Goal: Task Accomplishment & Management: Complete application form

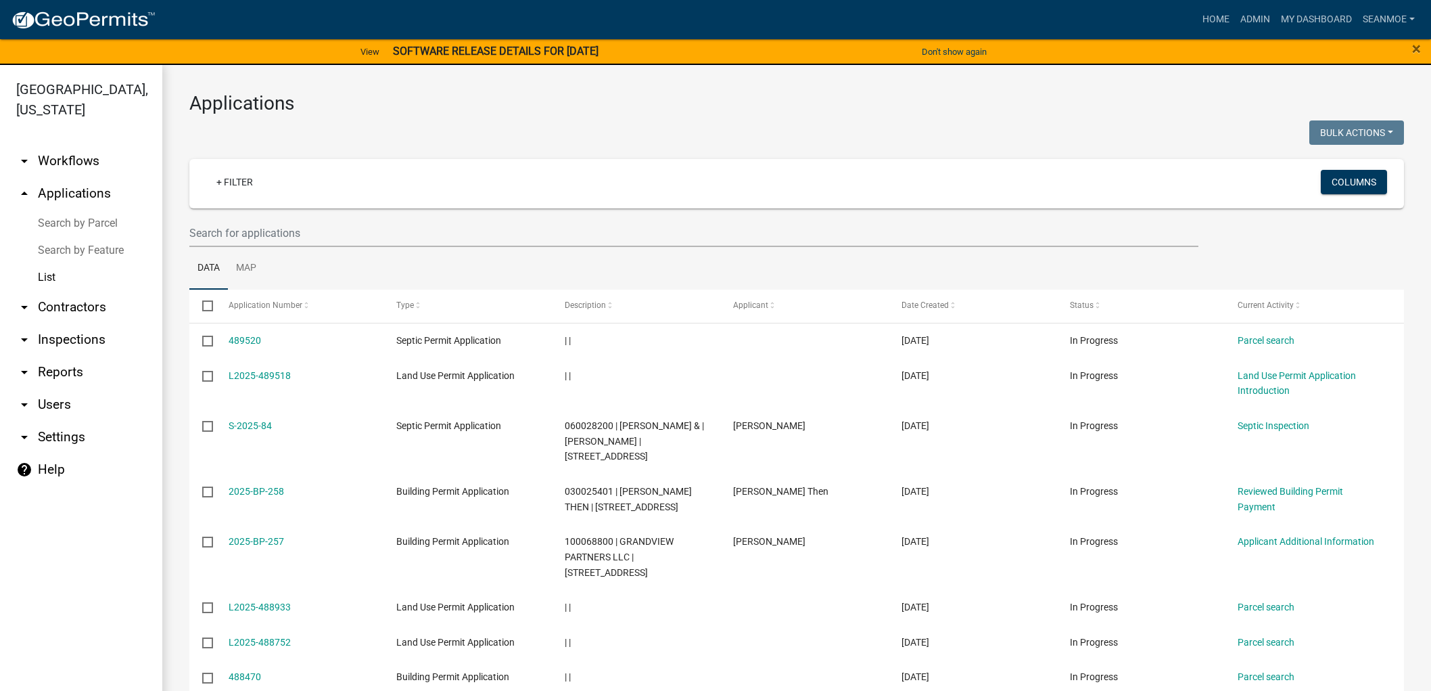
select select "1: 25"
click at [68, 194] on link "arrow_drop_up Applications" at bounding box center [81, 193] width 162 height 32
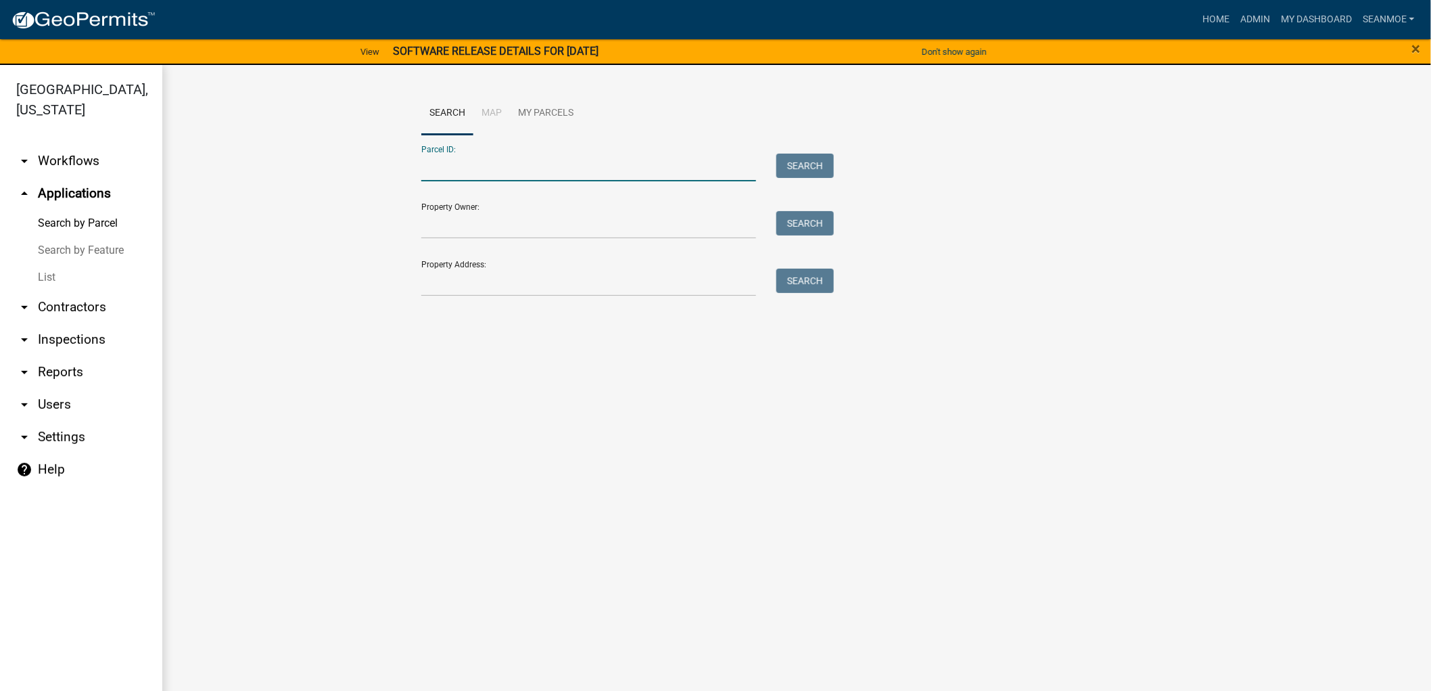
click at [486, 171] on input "Parcel ID:" at bounding box center [588, 168] width 335 height 28
paste input "070026600"
type input "070026600"
click at [800, 168] on button "Search" at bounding box center [805, 166] width 57 height 24
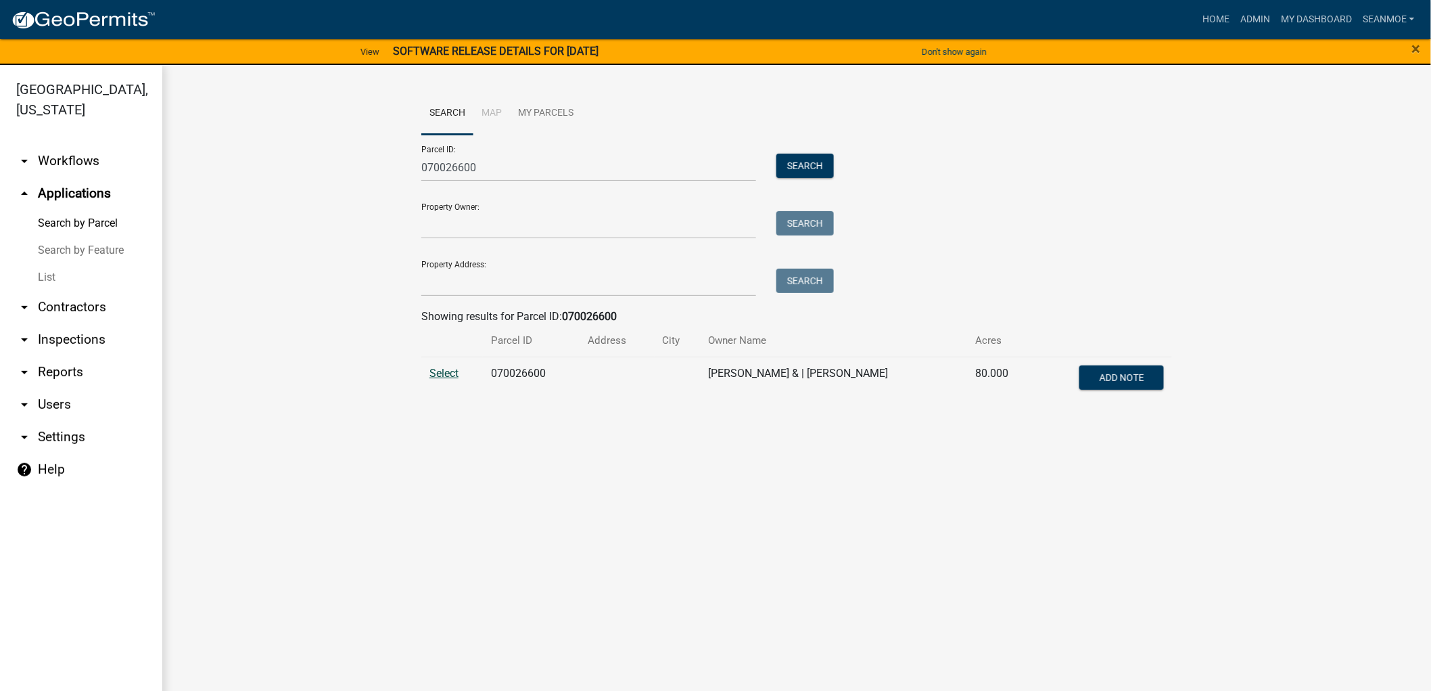
click at [447, 370] on span "Select" at bounding box center [444, 373] width 29 height 13
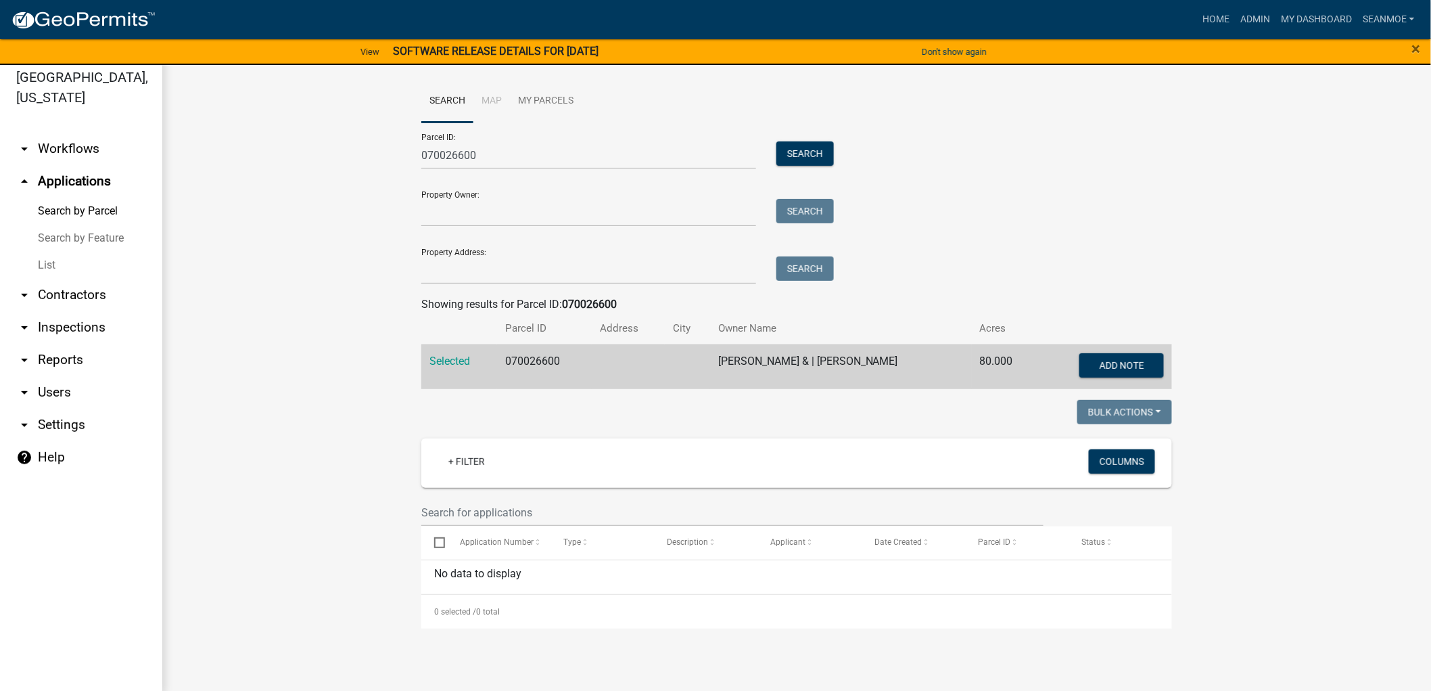
scroll to position [16, 0]
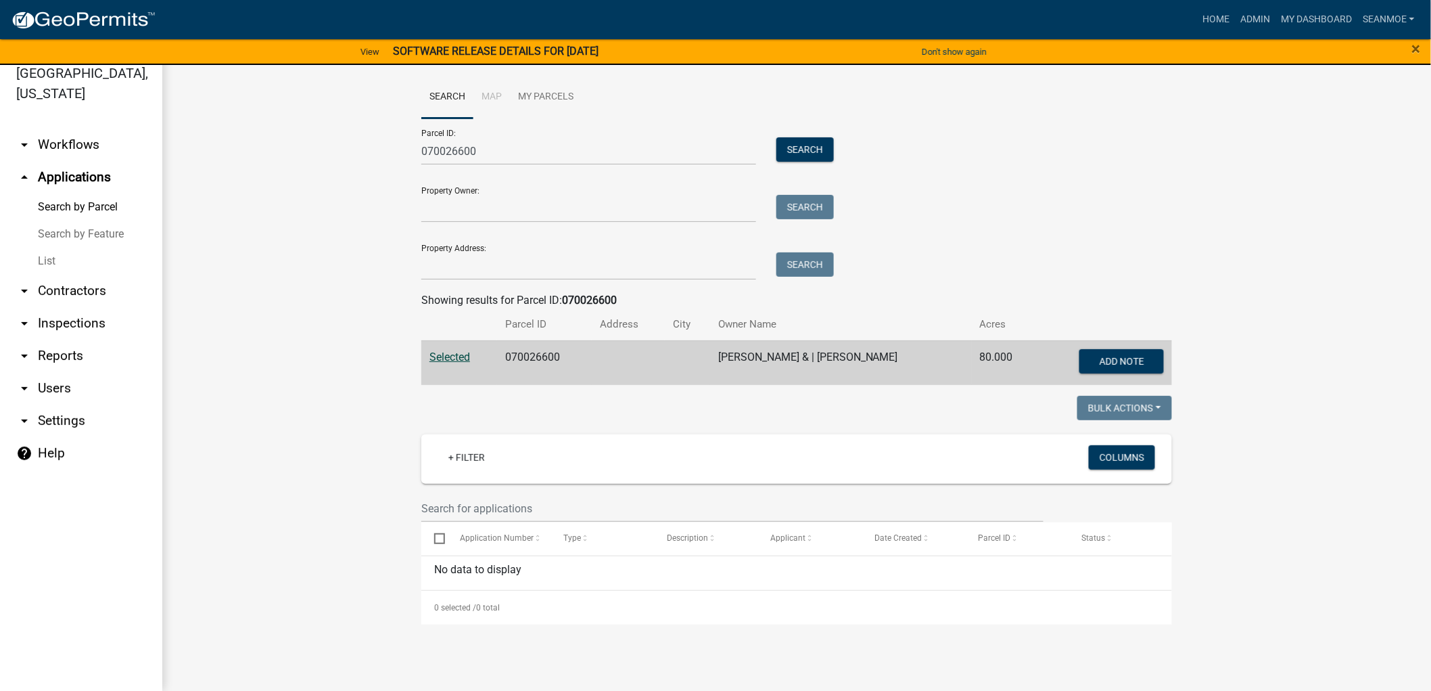
click at [444, 356] on span "Selected" at bounding box center [450, 356] width 41 height 13
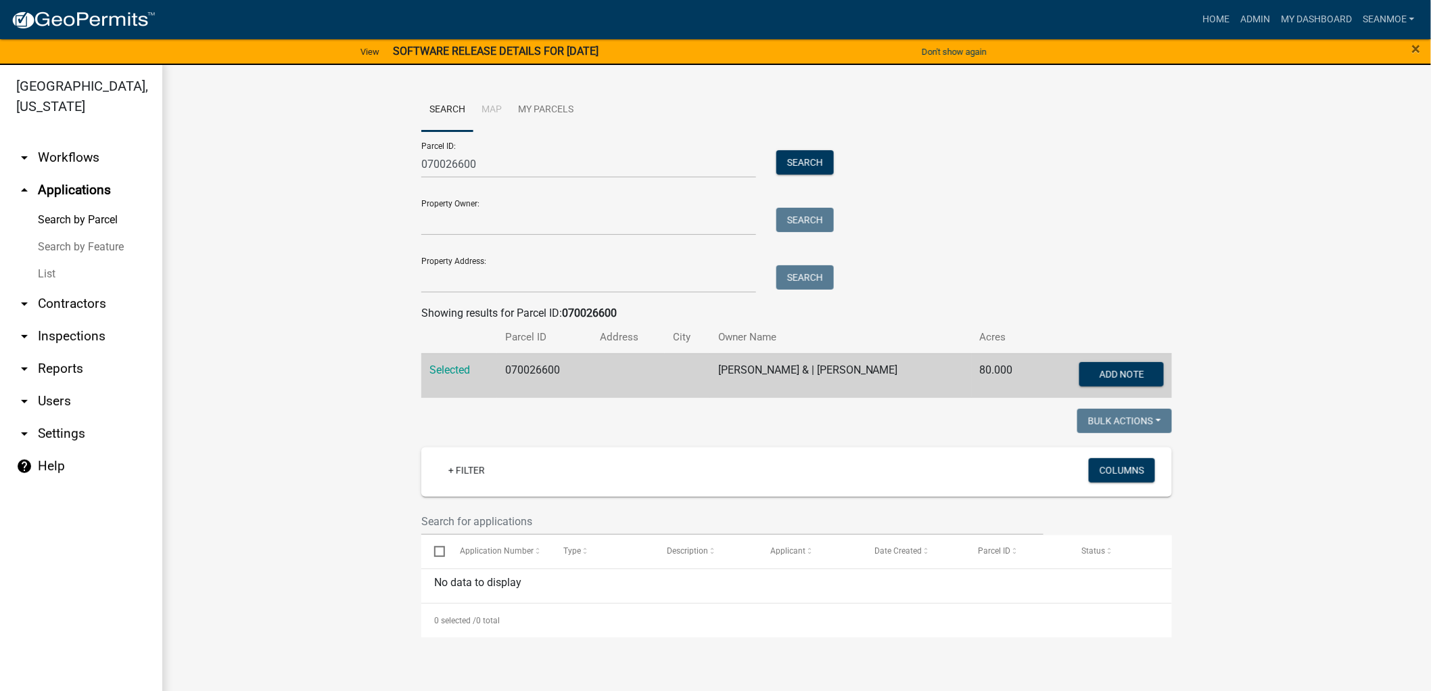
scroll to position [0, 0]
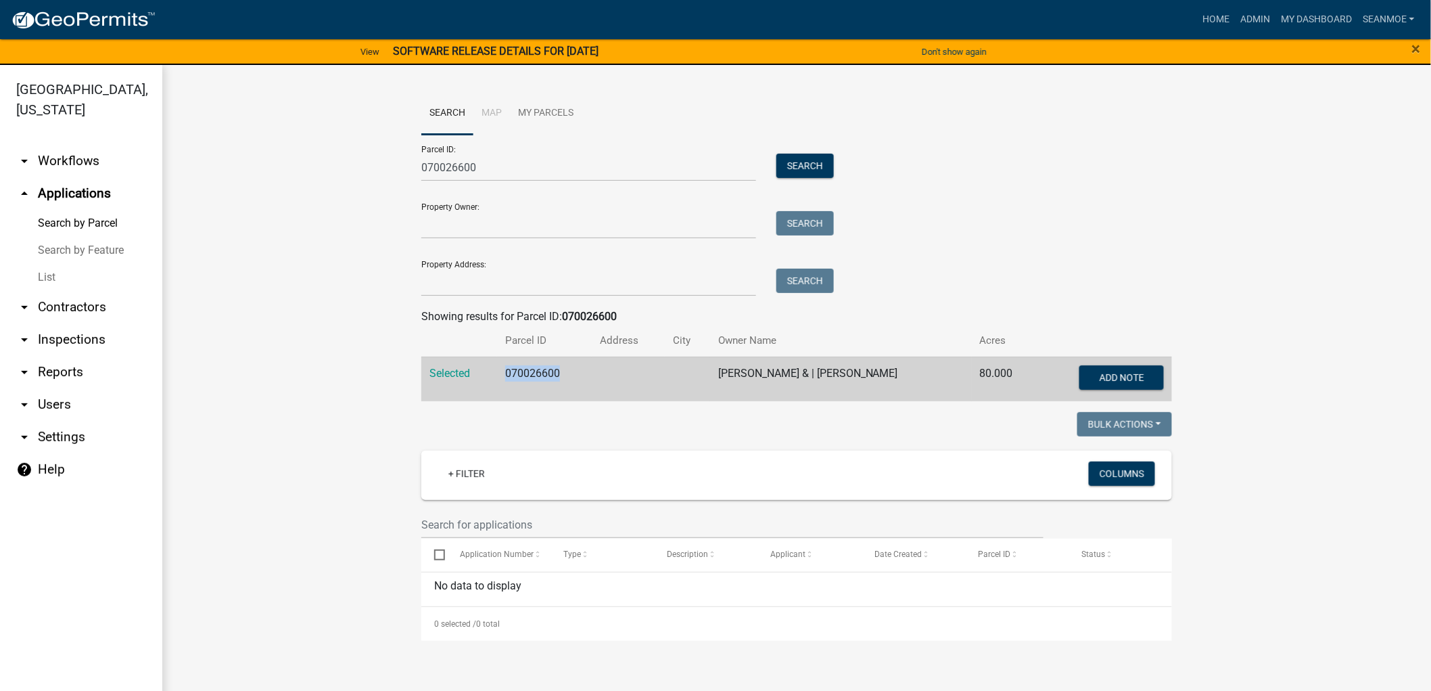
drag, startPoint x: 552, startPoint y: 369, endPoint x: 495, endPoint y: 371, distance: 56.8
click at [497, 371] on td "070026600" at bounding box center [544, 378] width 95 height 45
copy td "070026600"
click at [86, 17] on img at bounding box center [83, 20] width 145 height 20
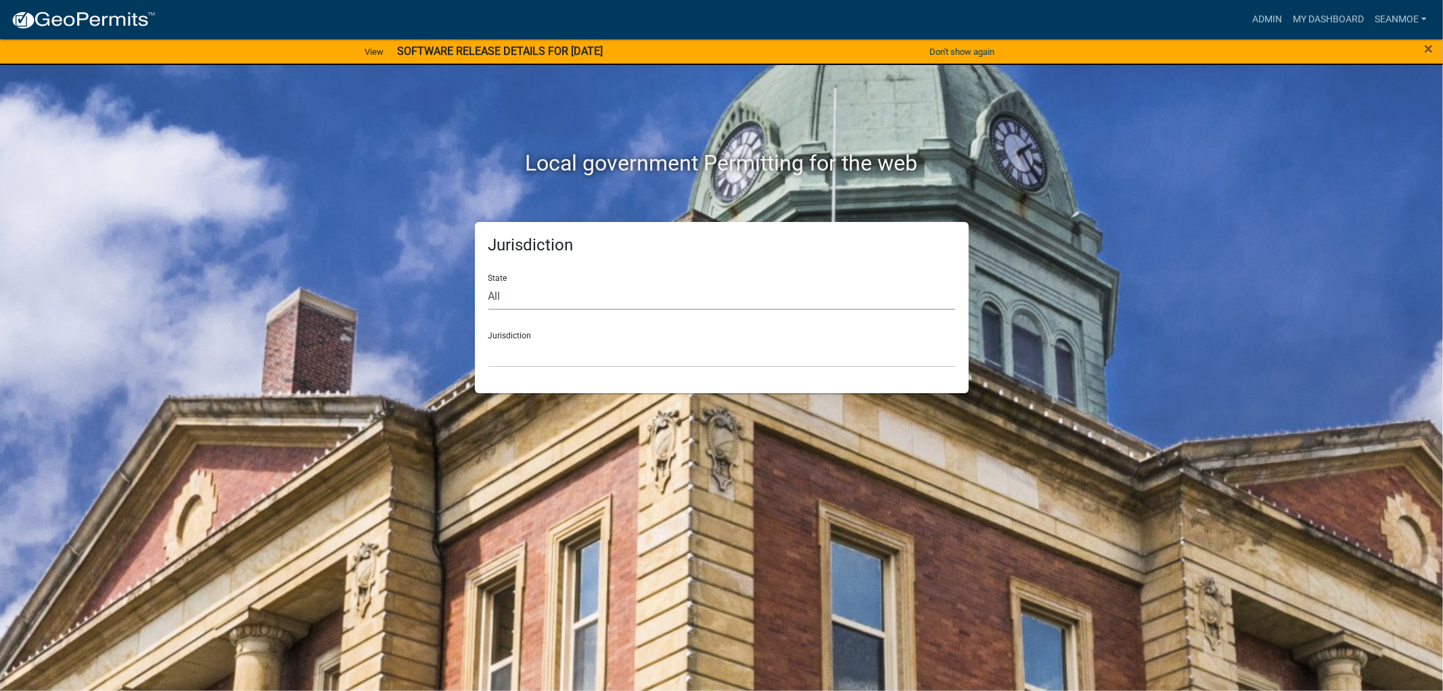
click at [516, 298] on select "All [US_STATE] [US_STATE] [US_STATE] [US_STATE] [US_STATE] [US_STATE] [US_STATE…" at bounding box center [721, 296] width 467 height 28
select select "[US_STATE]"
click at [488, 282] on select "All [US_STATE] [US_STATE] [US_STATE] [US_STATE] [US_STATE] [US_STATE] [US_STATE…" at bounding box center [721, 296] width 467 height 28
click at [531, 354] on select "[GEOGRAPHIC_DATA], [US_STATE] [GEOGRAPHIC_DATA], [US_STATE] [GEOGRAPHIC_DATA], …" at bounding box center [721, 354] width 467 height 28
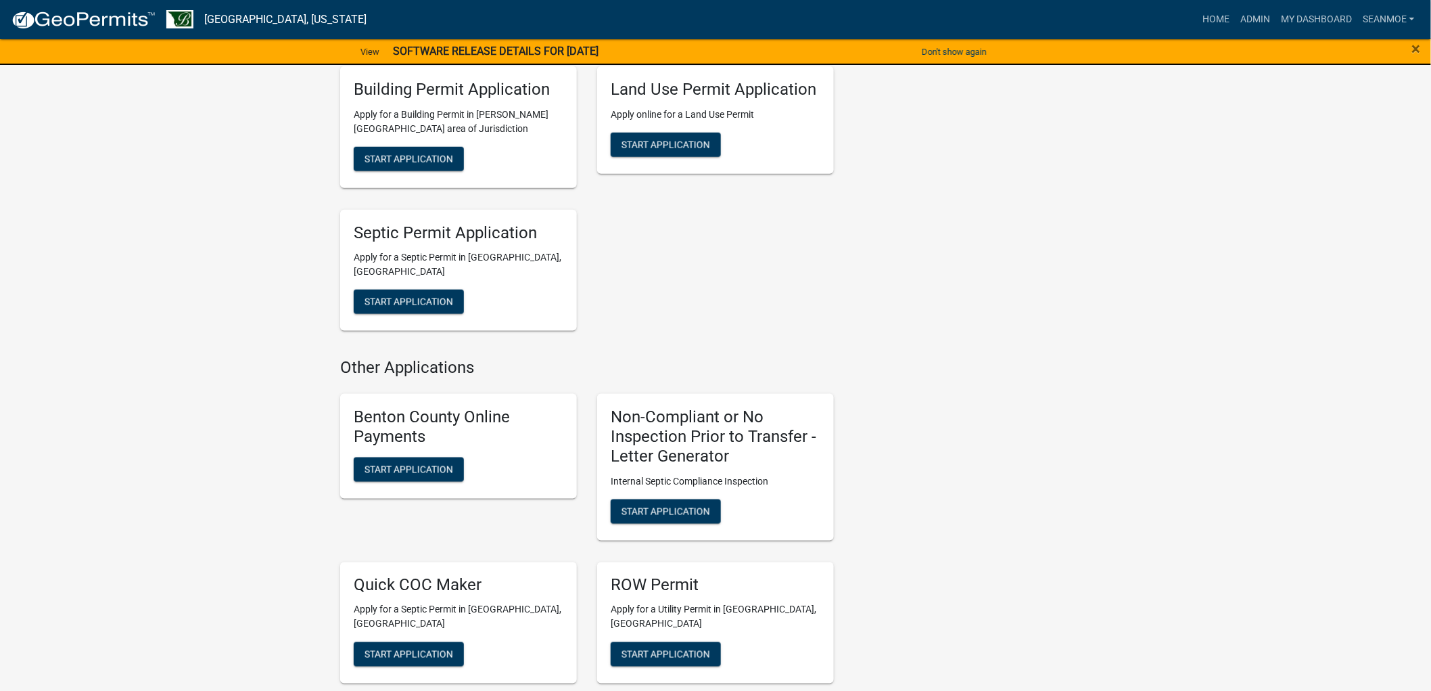
scroll to position [300, 0]
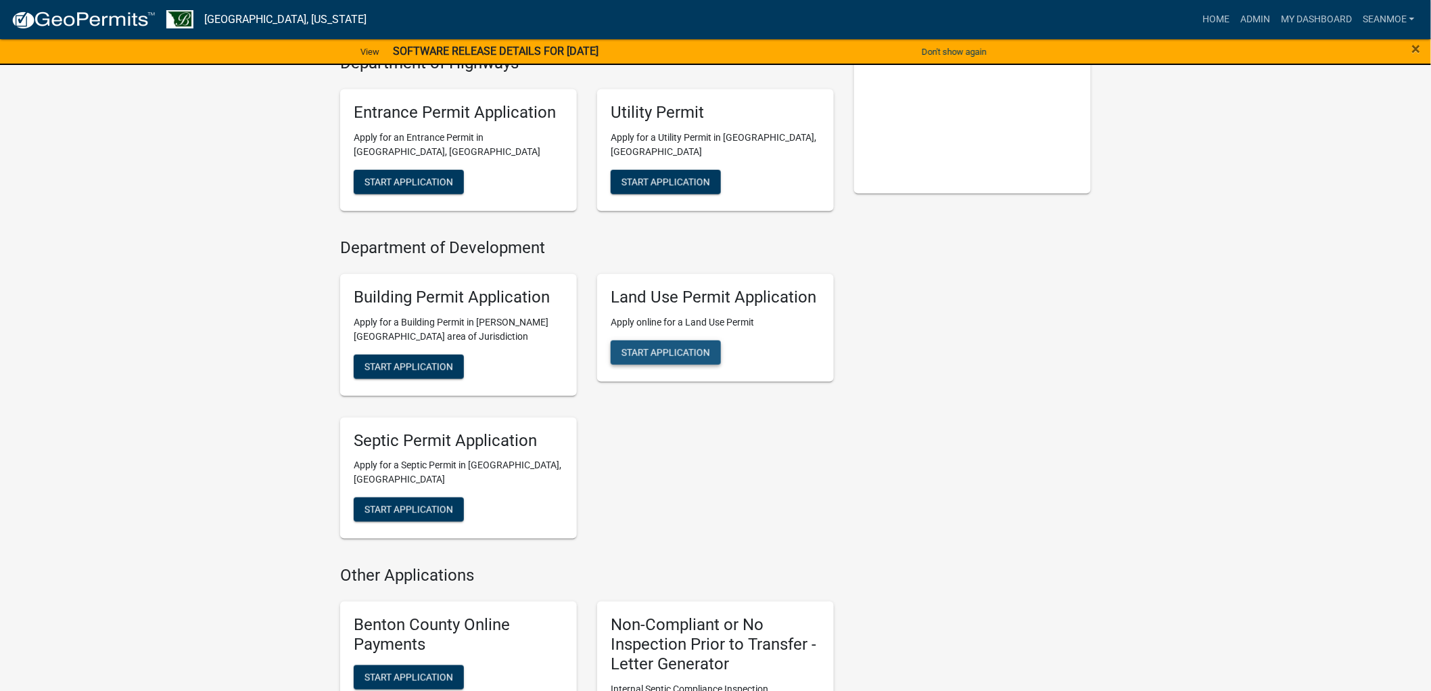
click at [671, 342] on button "Start Application" at bounding box center [666, 352] width 110 height 24
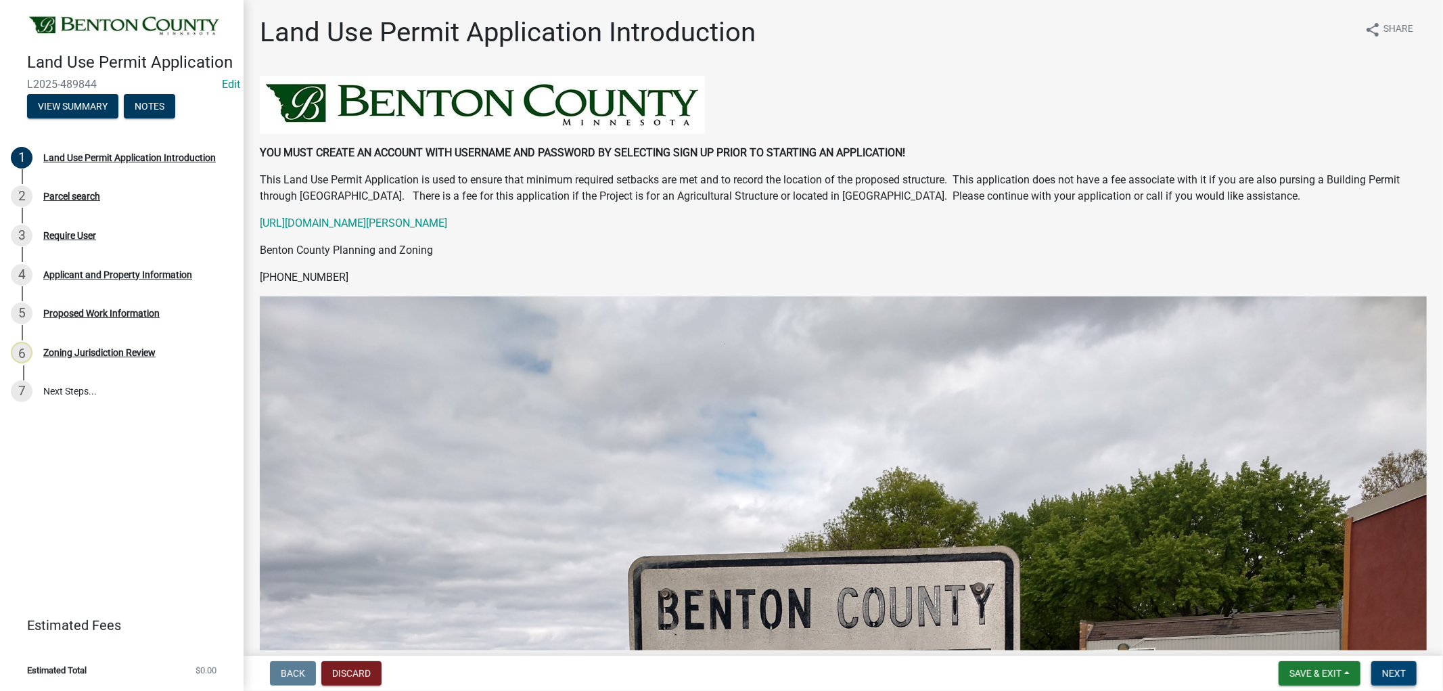
click at [1397, 668] on span "Next" at bounding box center [1394, 673] width 24 height 11
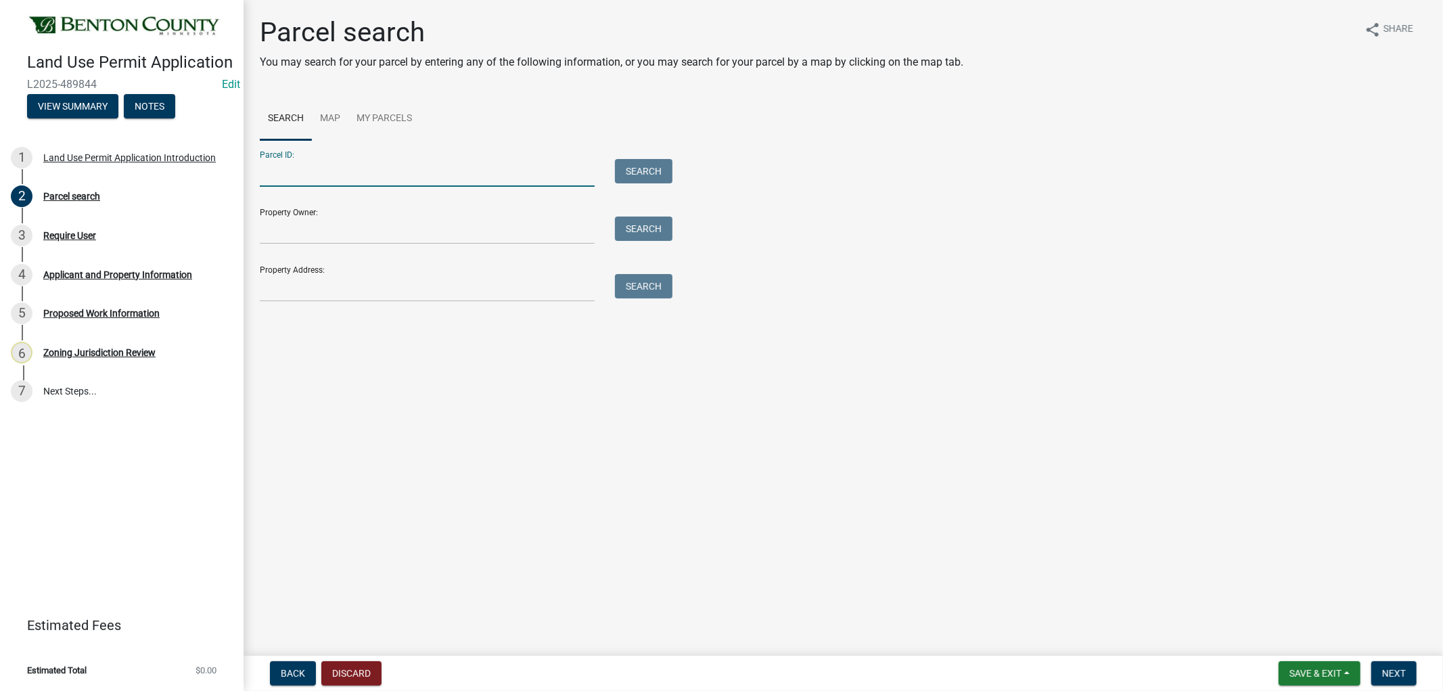
paste input "070026600"
type input "070026600"
click at [661, 168] on button "Search" at bounding box center [643, 171] width 57 height 24
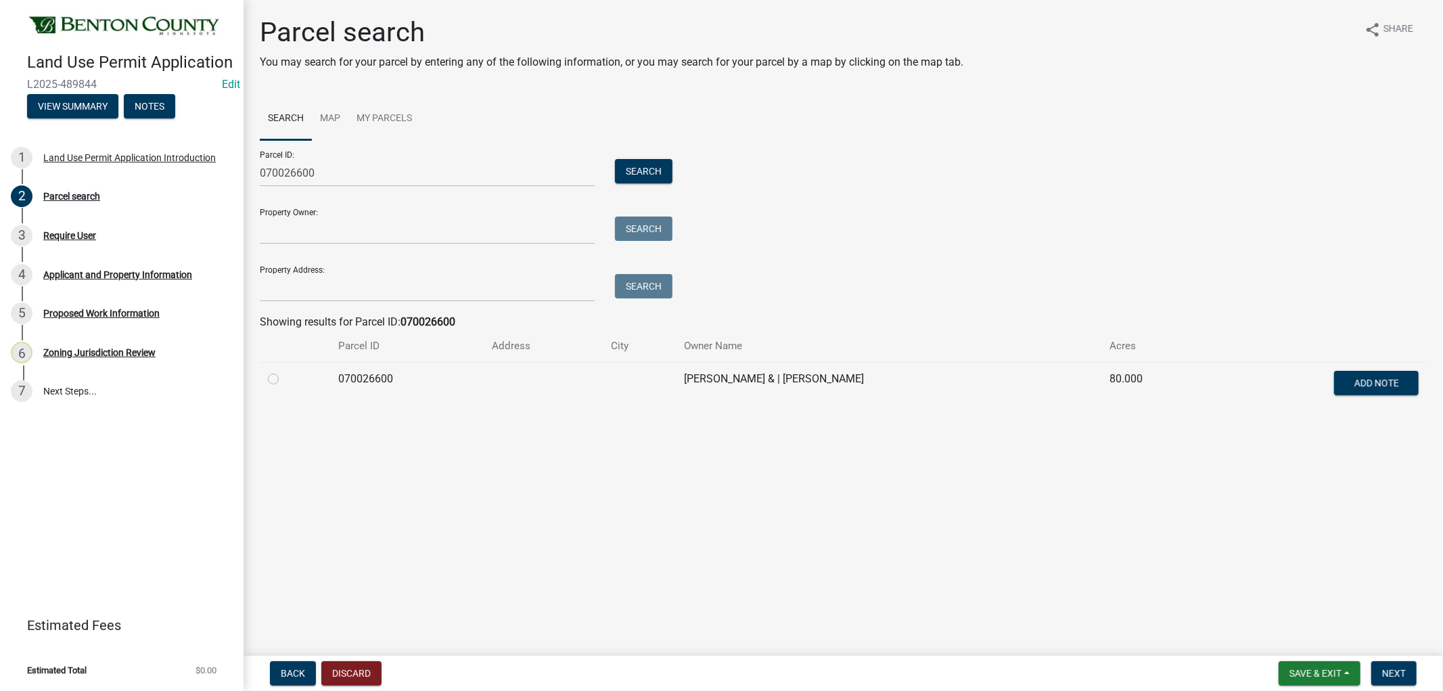
click at [284, 371] on label at bounding box center [284, 371] width 0 height 0
click at [284, 379] on input "radio" at bounding box center [288, 375] width 9 height 9
radio input "true"
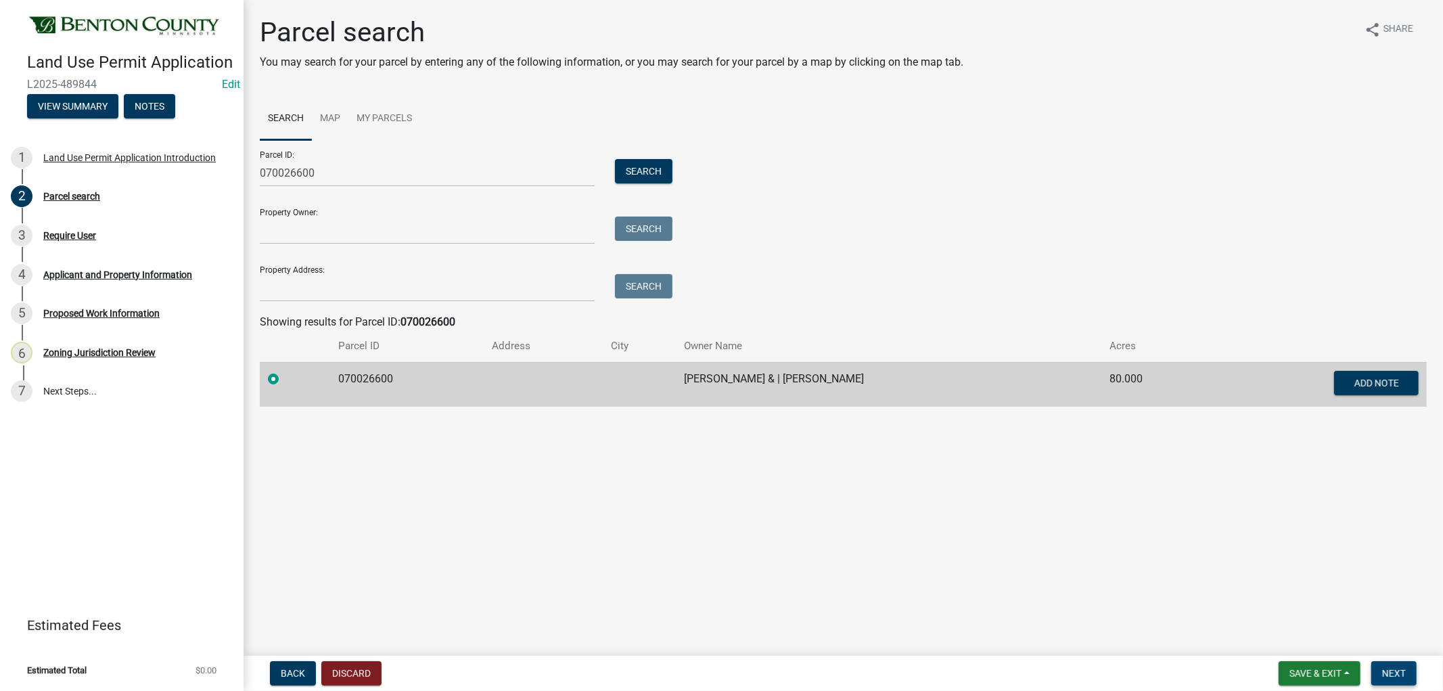
click at [1391, 668] on span "Next" at bounding box center [1394, 673] width 24 height 11
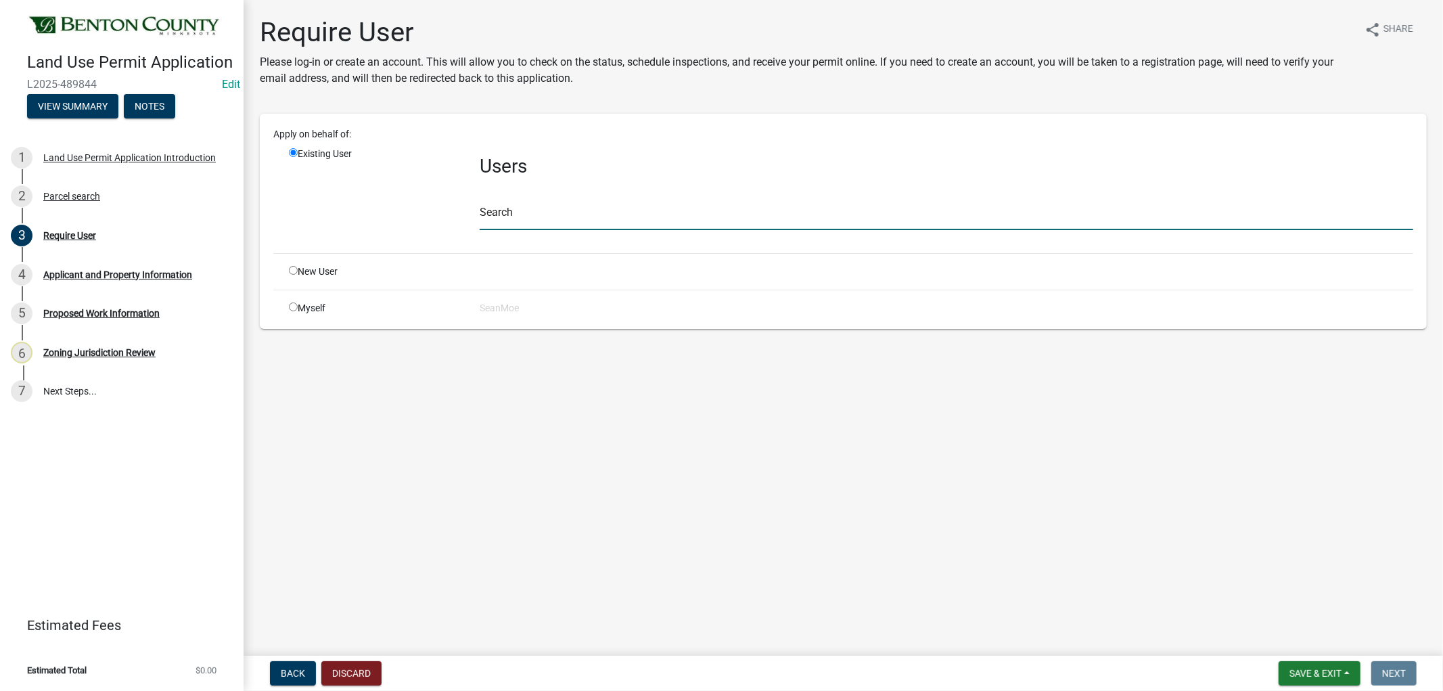
click at [530, 214] on input "text" at bounding box center [946, 216] width 933 height 28
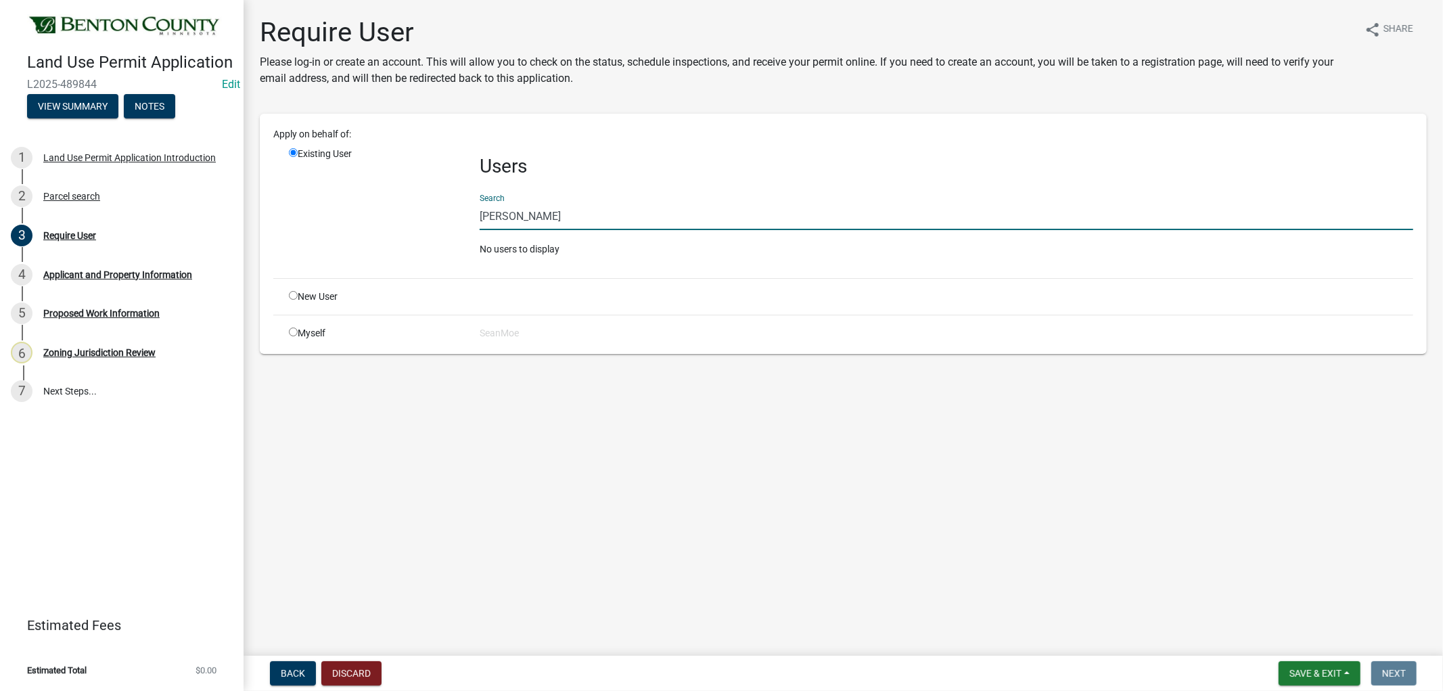
drag, startPoint x: 571, startPoint y: 222, endPoint x: 339, endPoint y: 193, distance: 233.8
click at [339, 193] on div "Existing User Users Search [PERSON_NAME] No users to display" at bounding box center [851, 207] width 1145 height 120
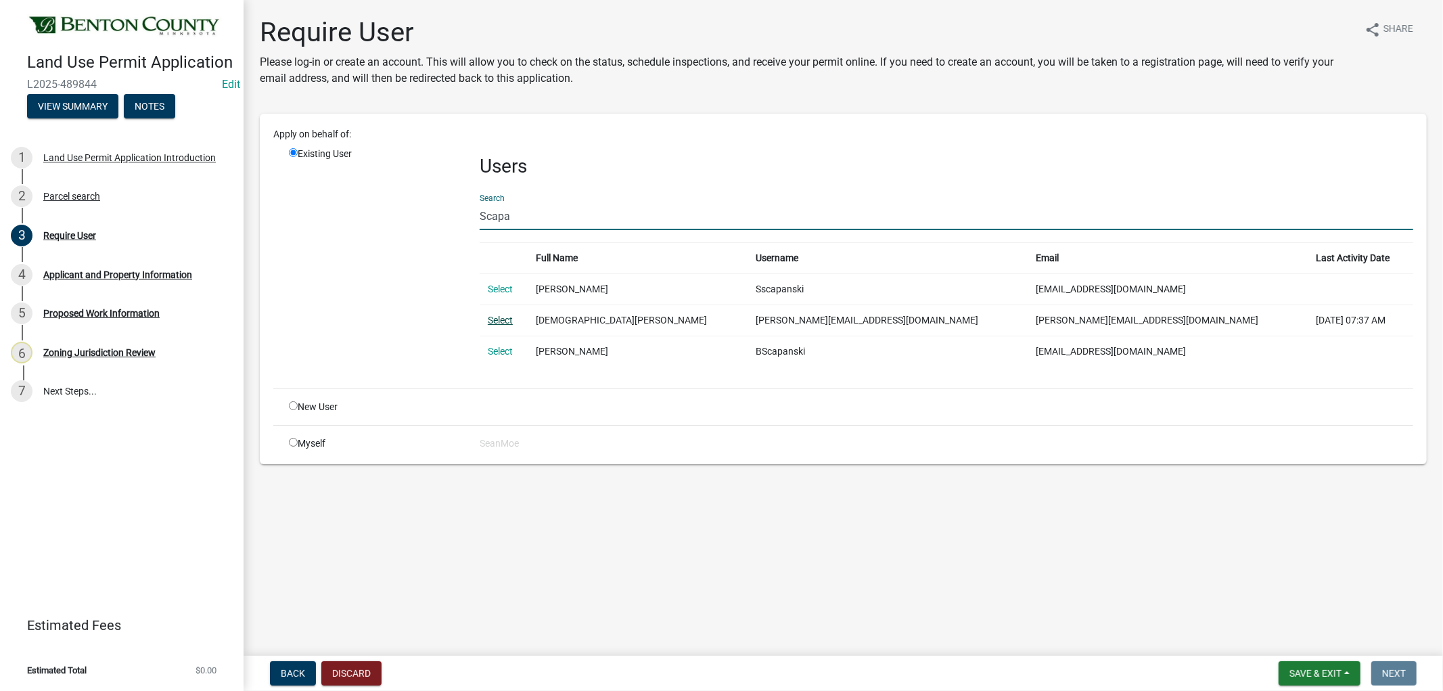
type input "Scapa"
click at [502, 321] on link "Select" at bounding box center [500, 320] width 25 height 11
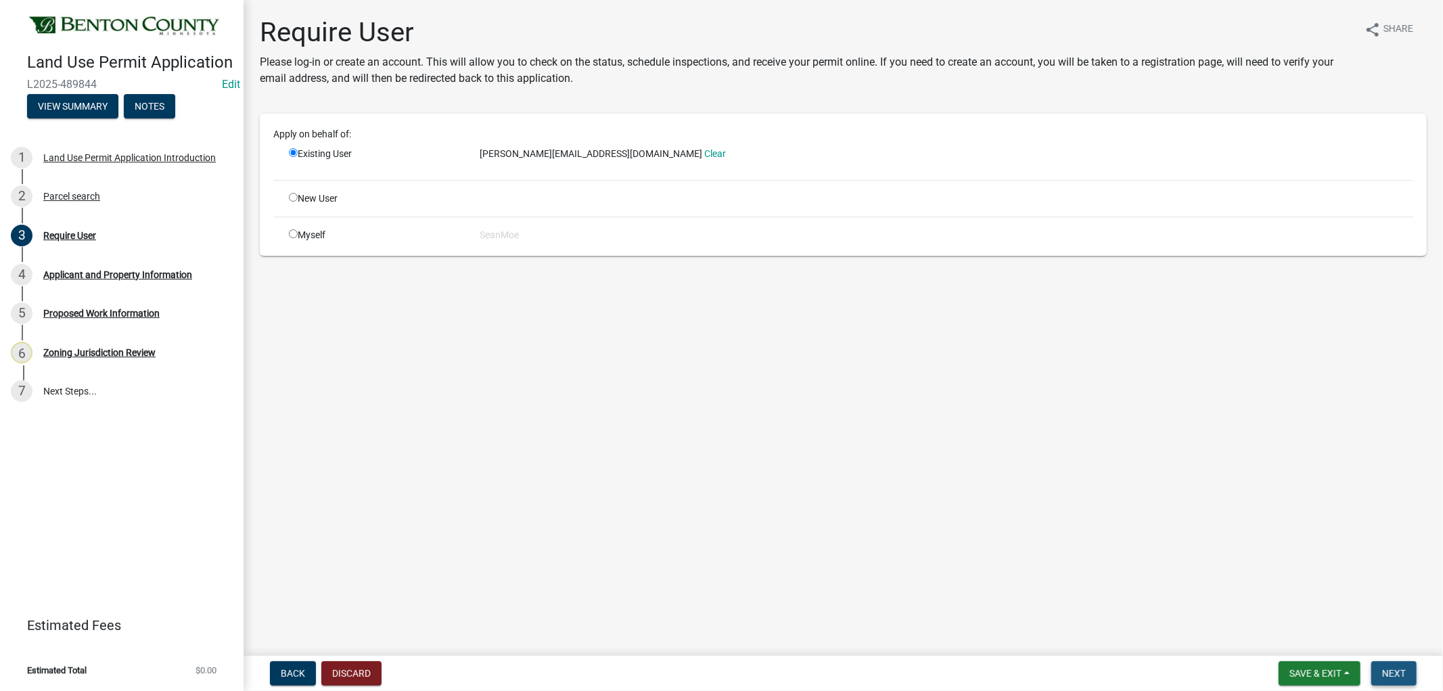
click at [1403, 670] on span "Next" at bounding box center [1394, 673] width 24 height 11
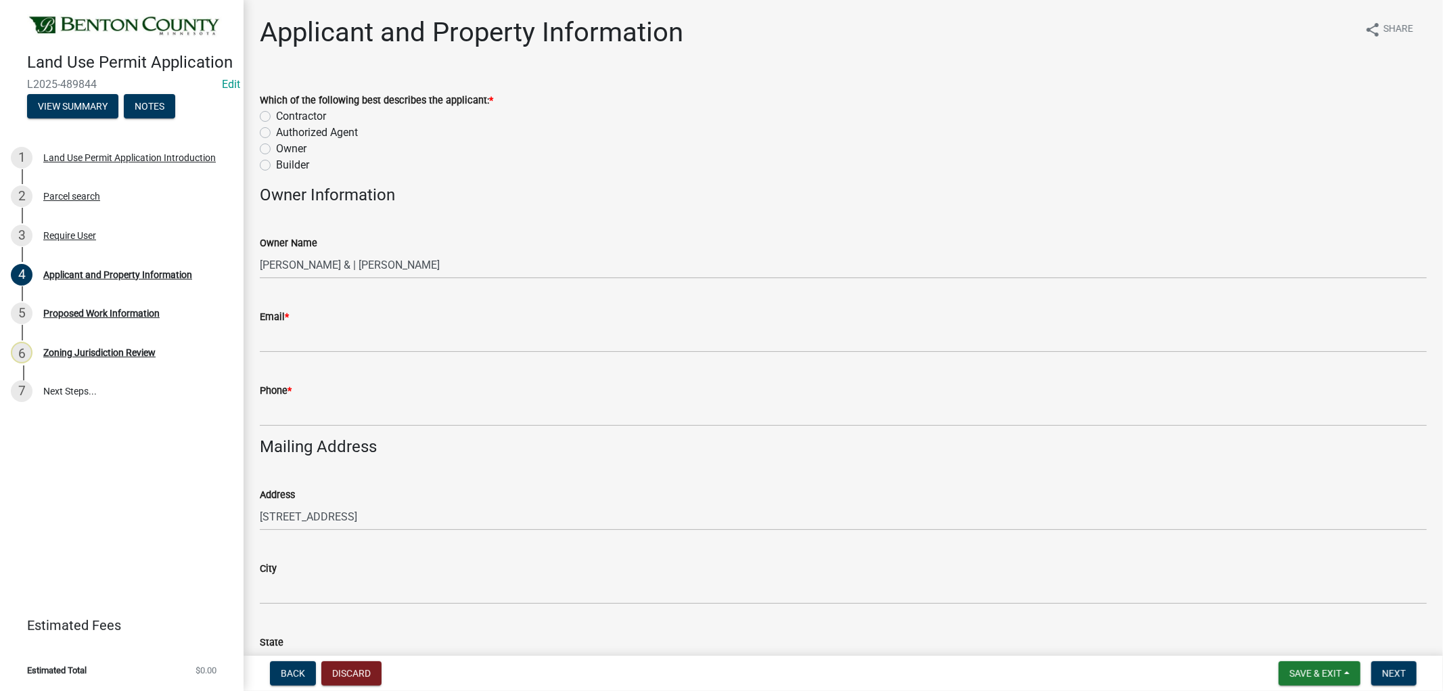
click at [276, 151] on label "Owner" at bounding box center [291, 149] width 30 height 16
click at [276, 149] on input "Owner" at bounding box center [280, 145] width 9 height 9
radio input "true"
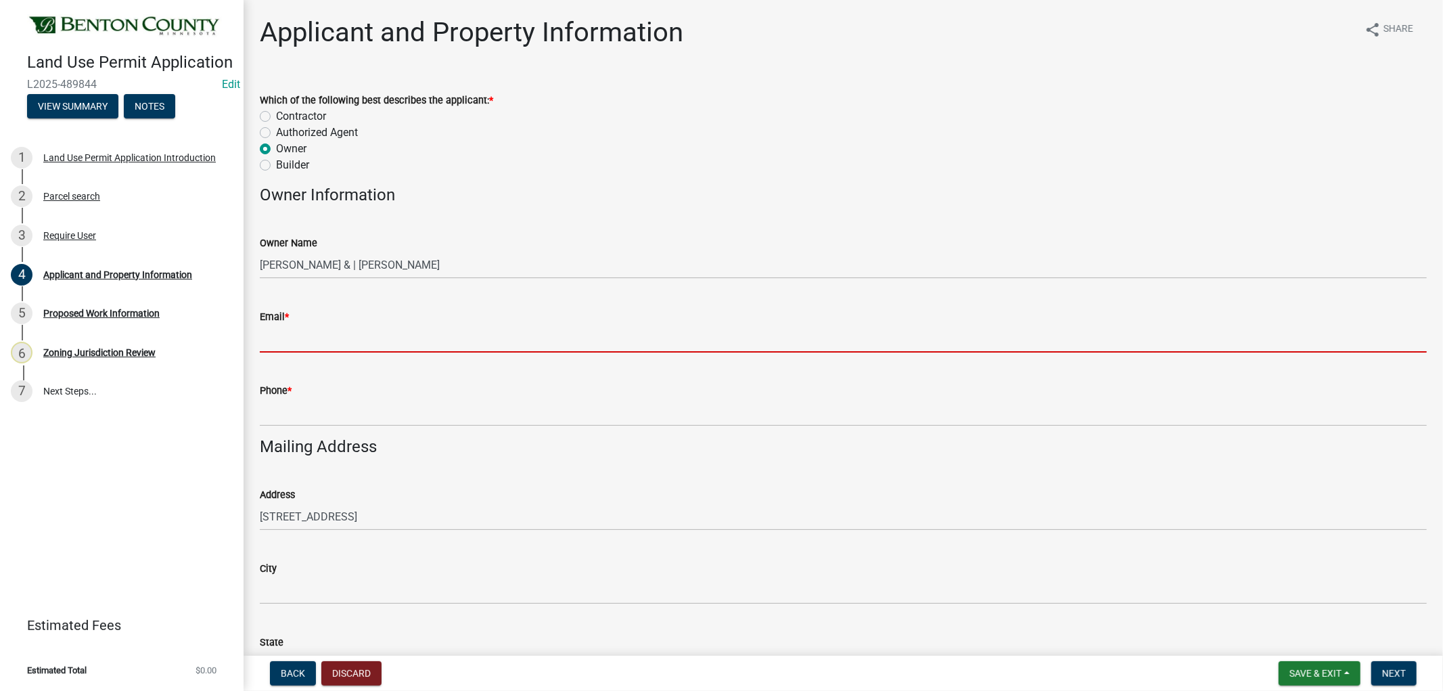
click at [285, 339] on input "Email *" at bounding box center [843, 339] width 1167 height 28
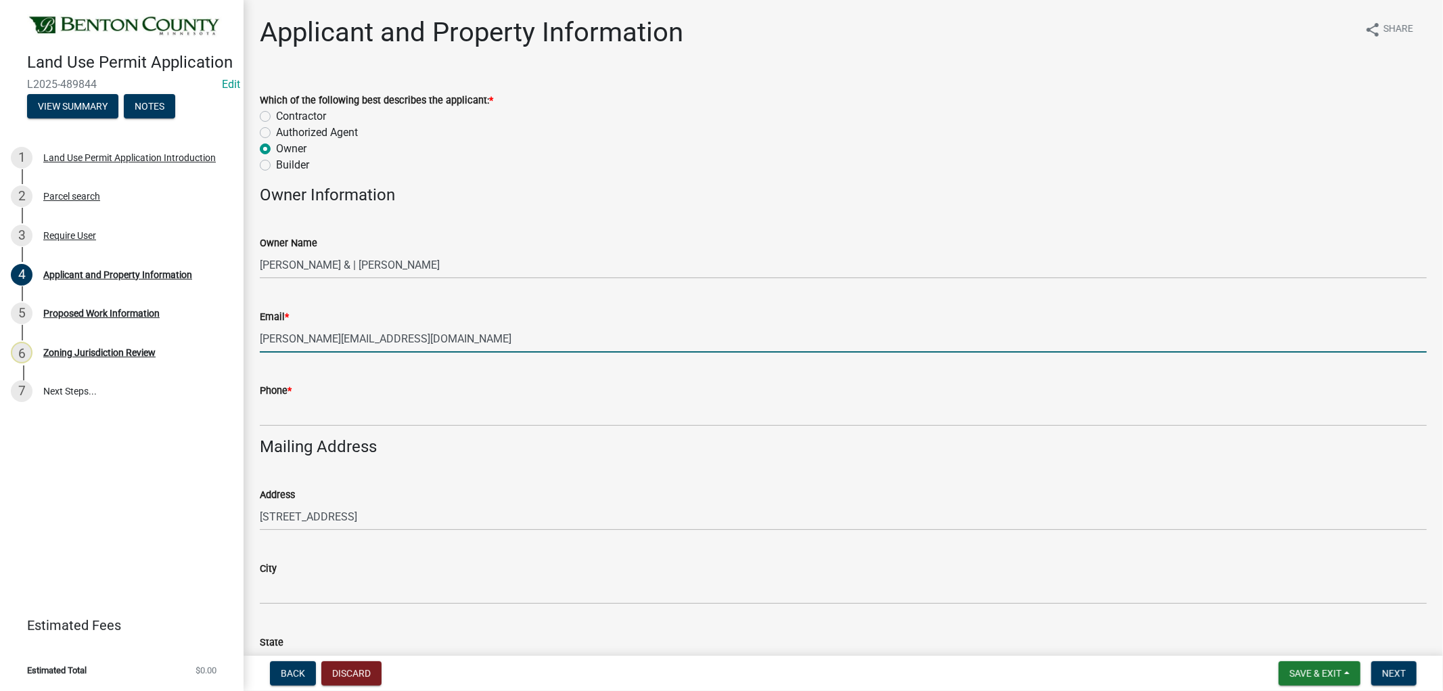
type input "[PERSON_NAME][EMAIL_ADDRESS][DOMAIN_NAME]"
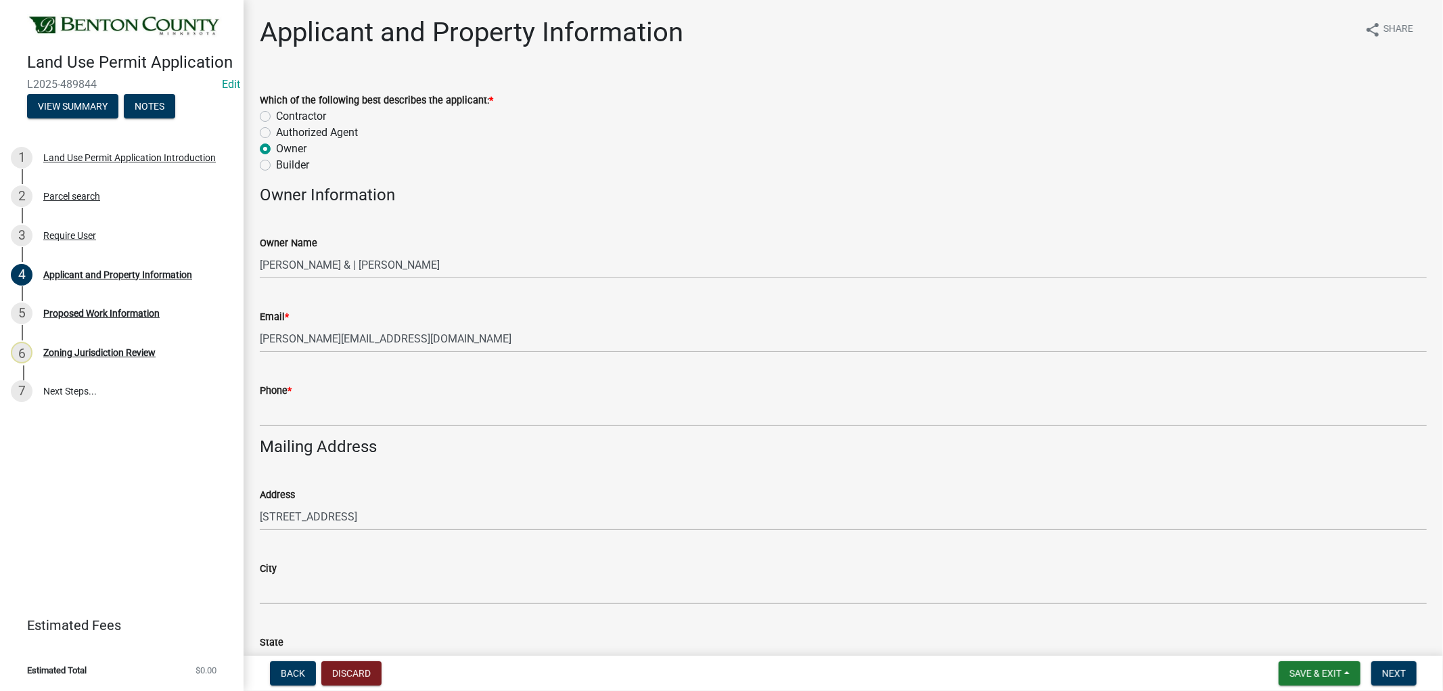
click at [386, 383] on div "Phone *" at bounding box center [843, 390] width 1167 height 16
click at [308, 428] on wm-data-entity-input "Phone *" at bounding box center [843, 400] width 1167 height 74
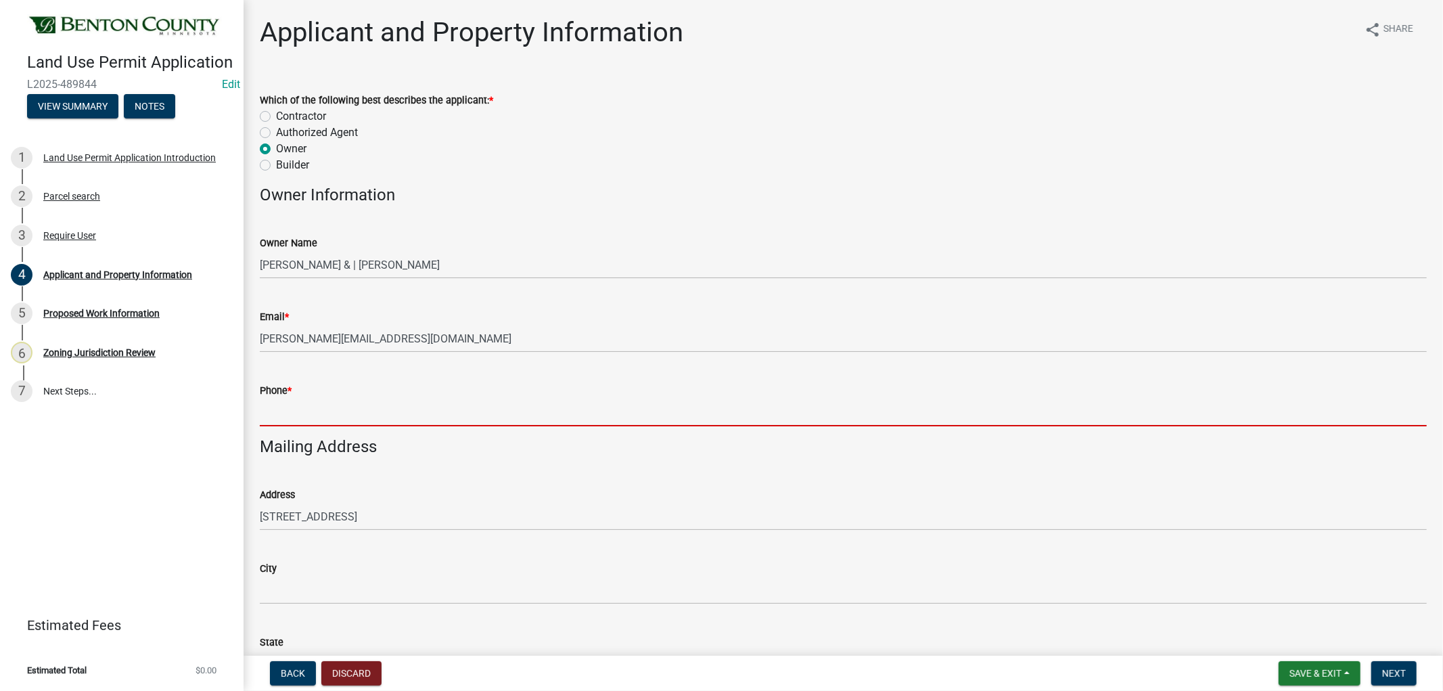
click at [304, 410] on input "Phone *" at bounding box center [843, 412] width 1167 height 28
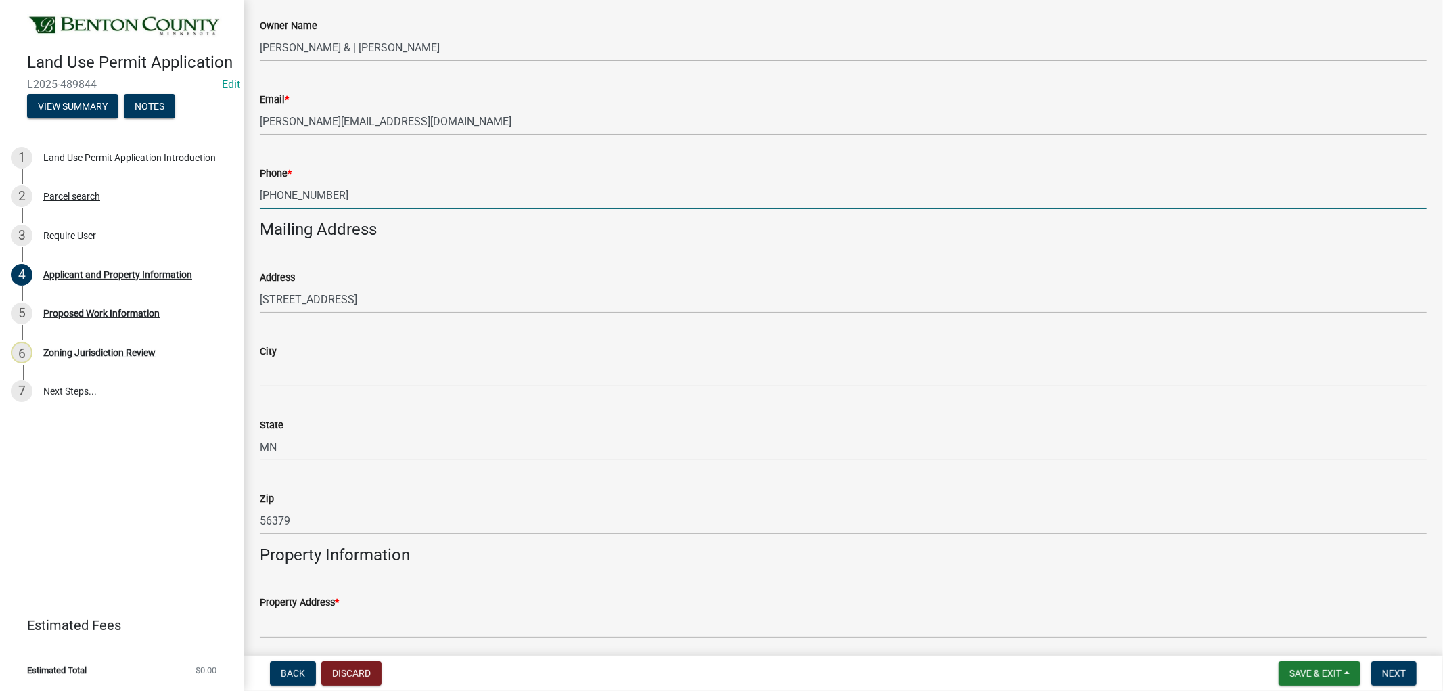
scroll to position [225, 0]
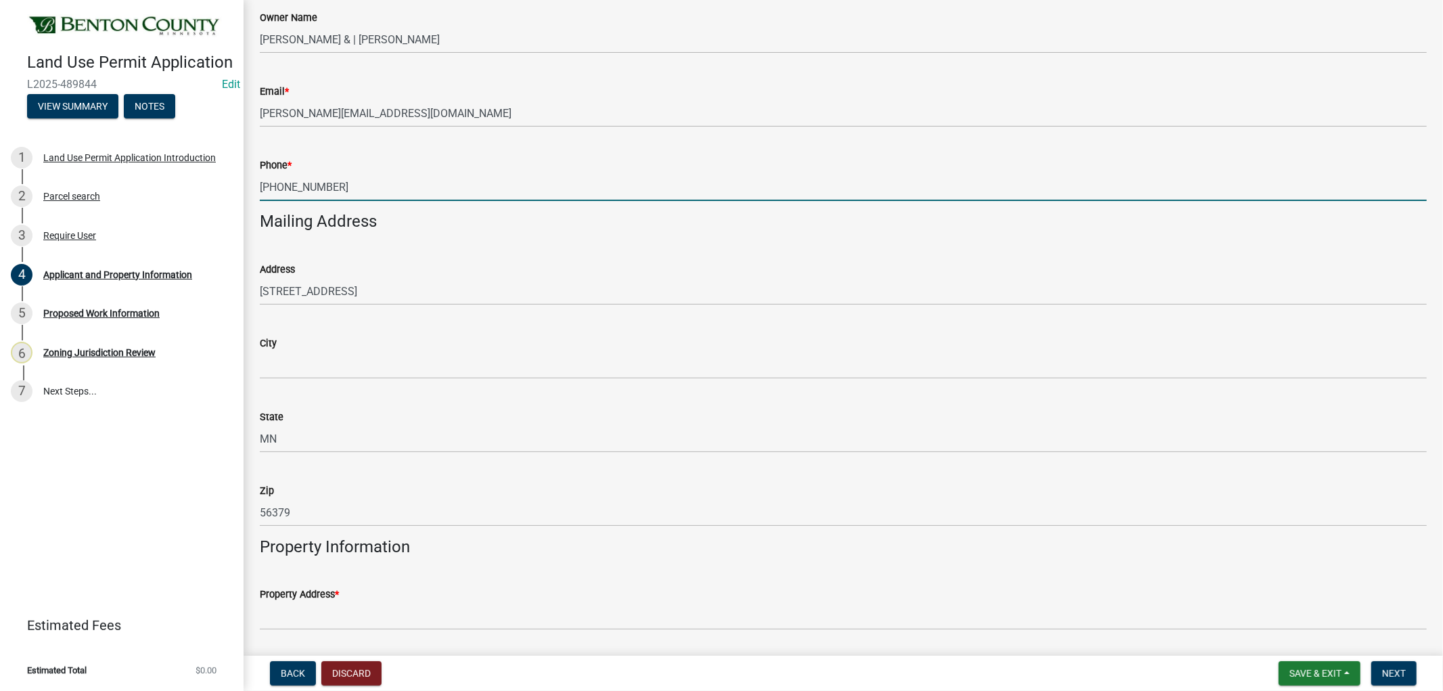
type input "[PHONE_NUMBER]"
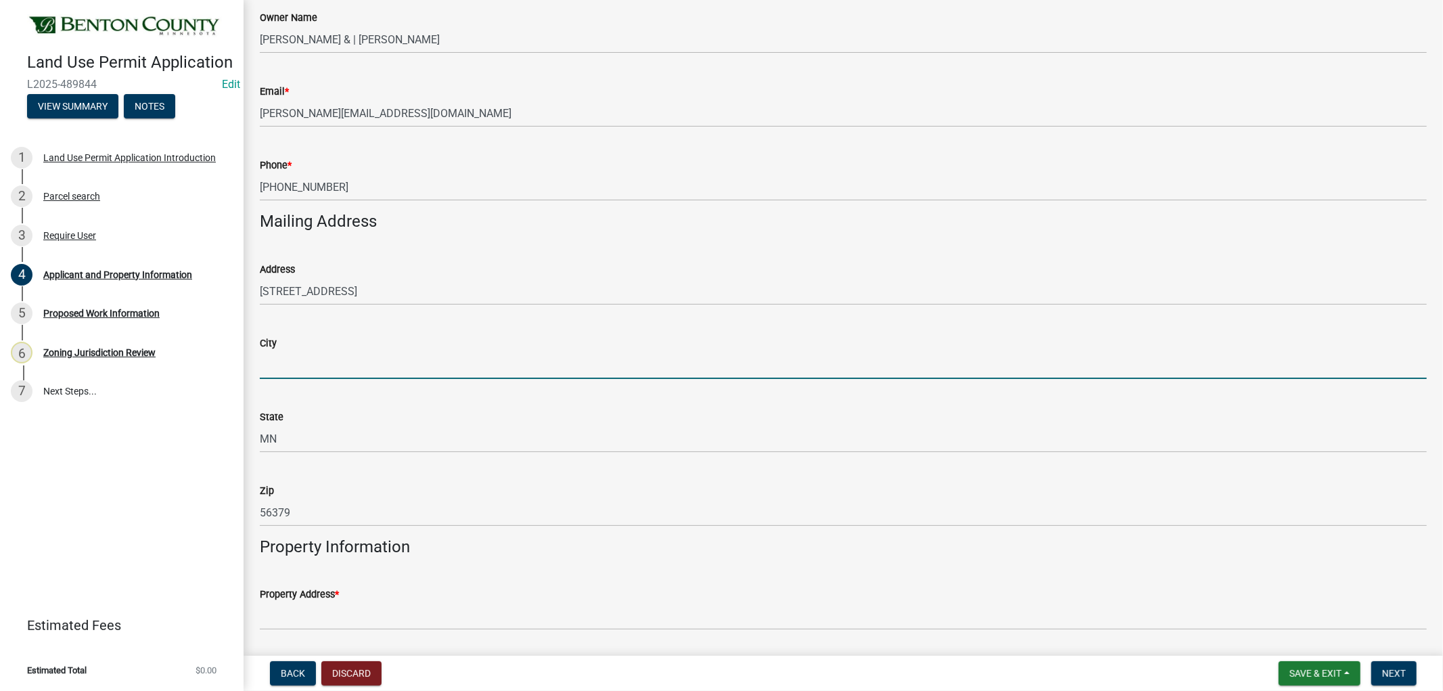
click at [338, 370] on input "City" at bounding box center [843, 365] width 1167 height 28
type input "[GEOGRAPHIC_DATA]"
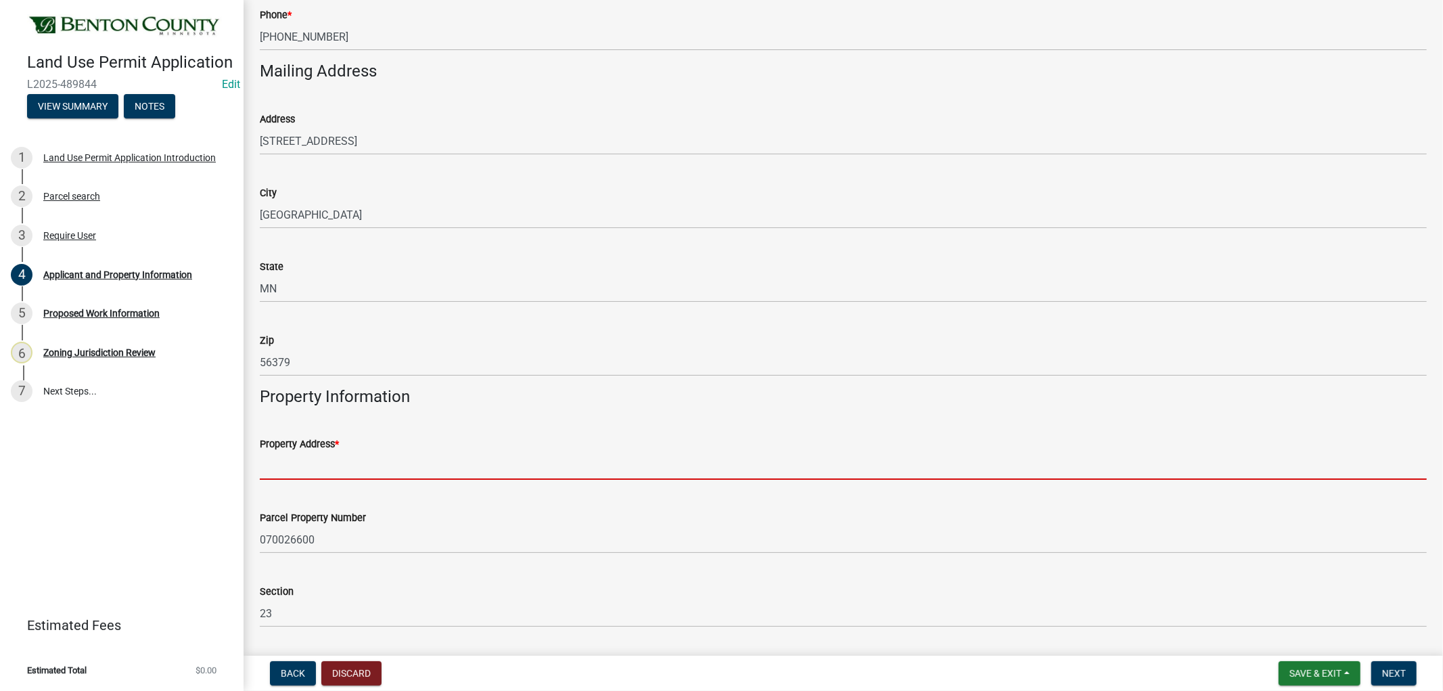
click at [295, 476] on input "Property Address *" at bounding box center [843, 466] width 1167 height 28
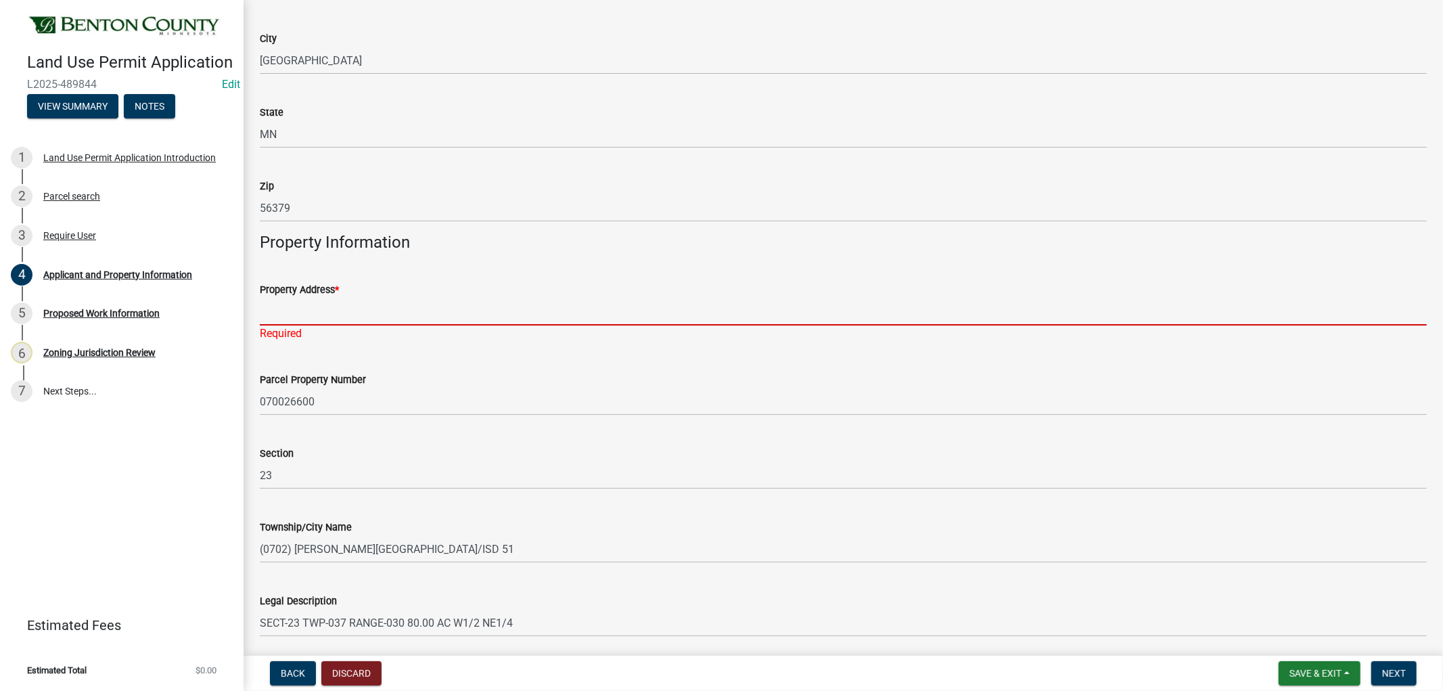
scroll to position [579, 0]
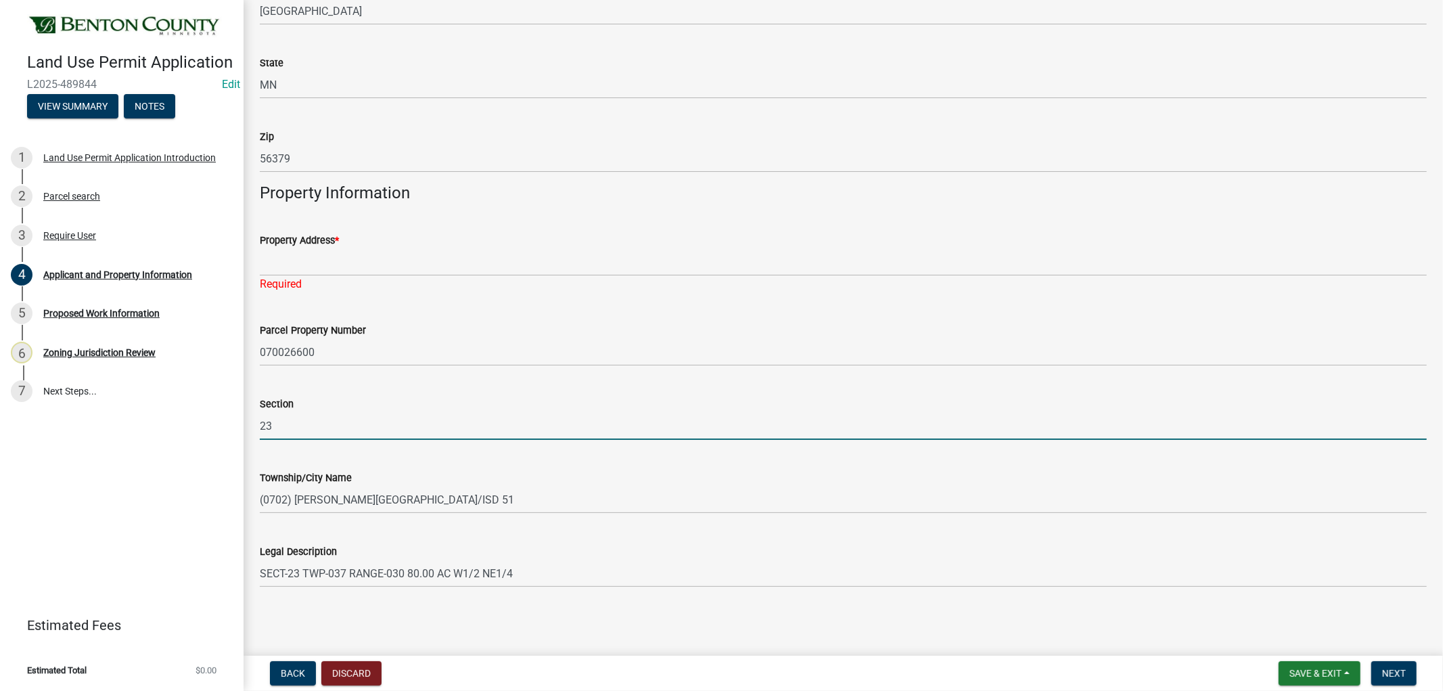
click at [446, 438] on input "23" at bounding box center [843, 426] width 1167 height 28
click at [1408, 670] on button "Next" at bounding box center [1393, 673] width 45 height 24
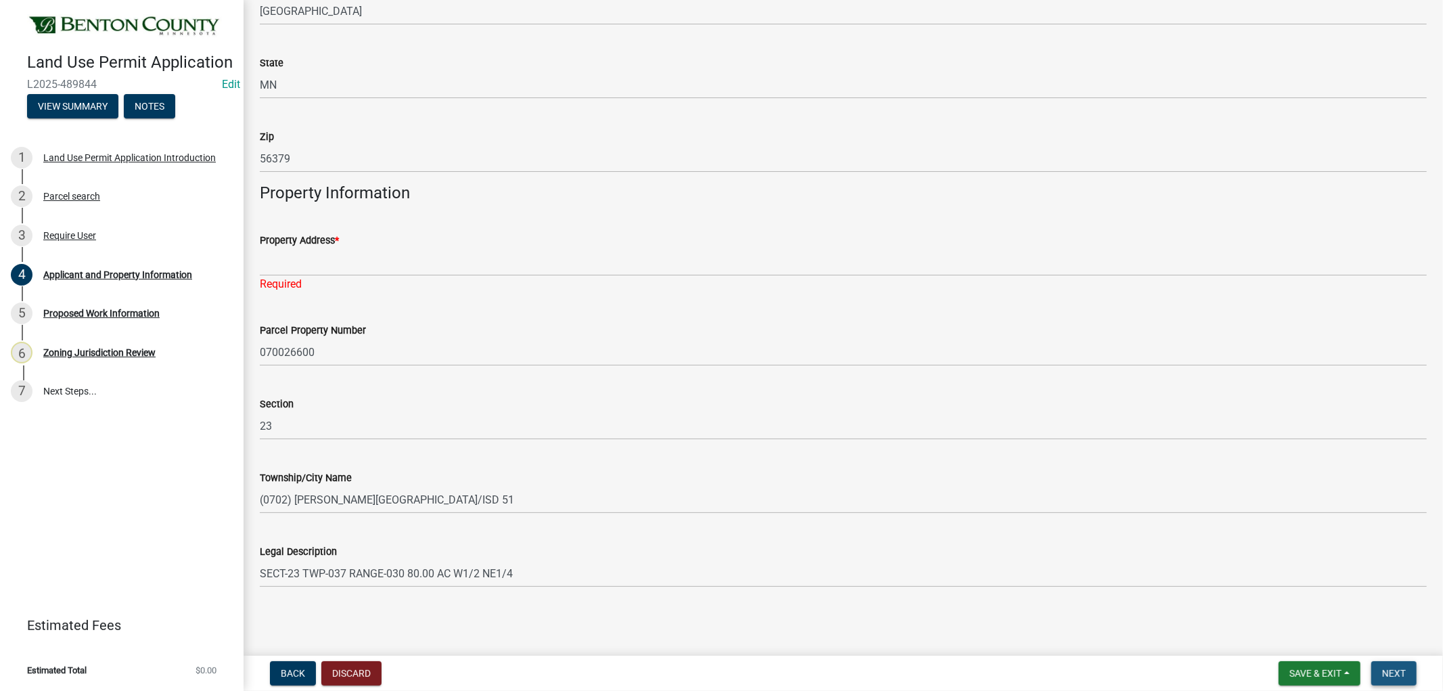
click at [1404, 670] on span "Next" at bounding box center [1394, 673] width 24 height 11
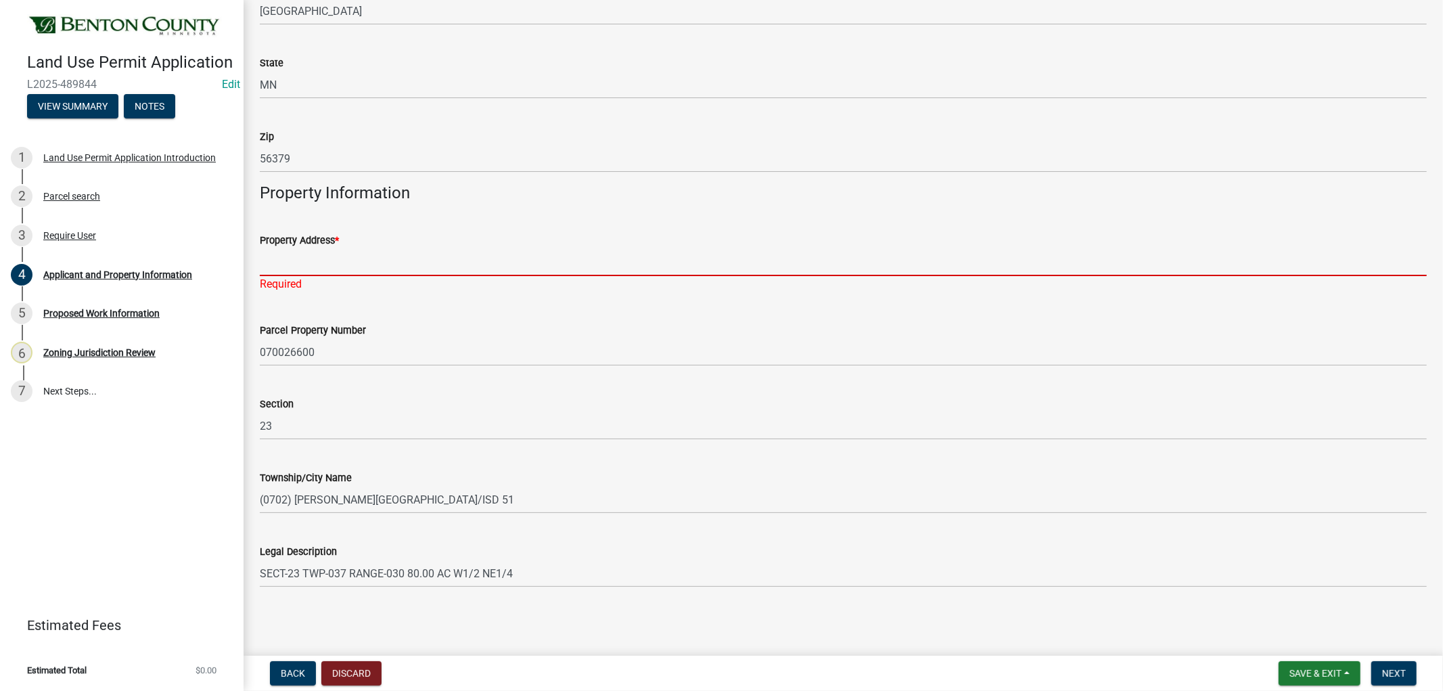
click at [342, 262] on input "Property Address *" at bounding box center [843, 262] width 1167 height 28
type input "N"
type input "B"
paste input "[STREET_ADDRESS]"
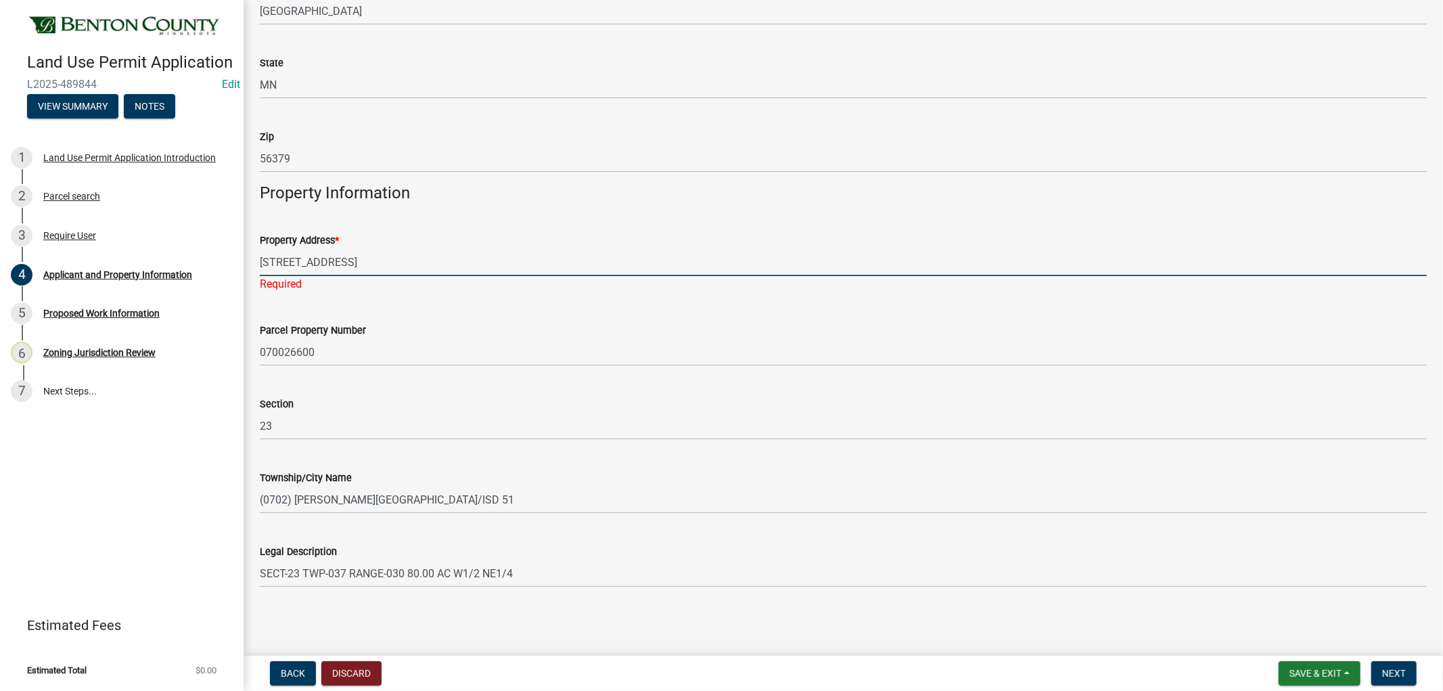
type input "[STREET_ADDRESS]"
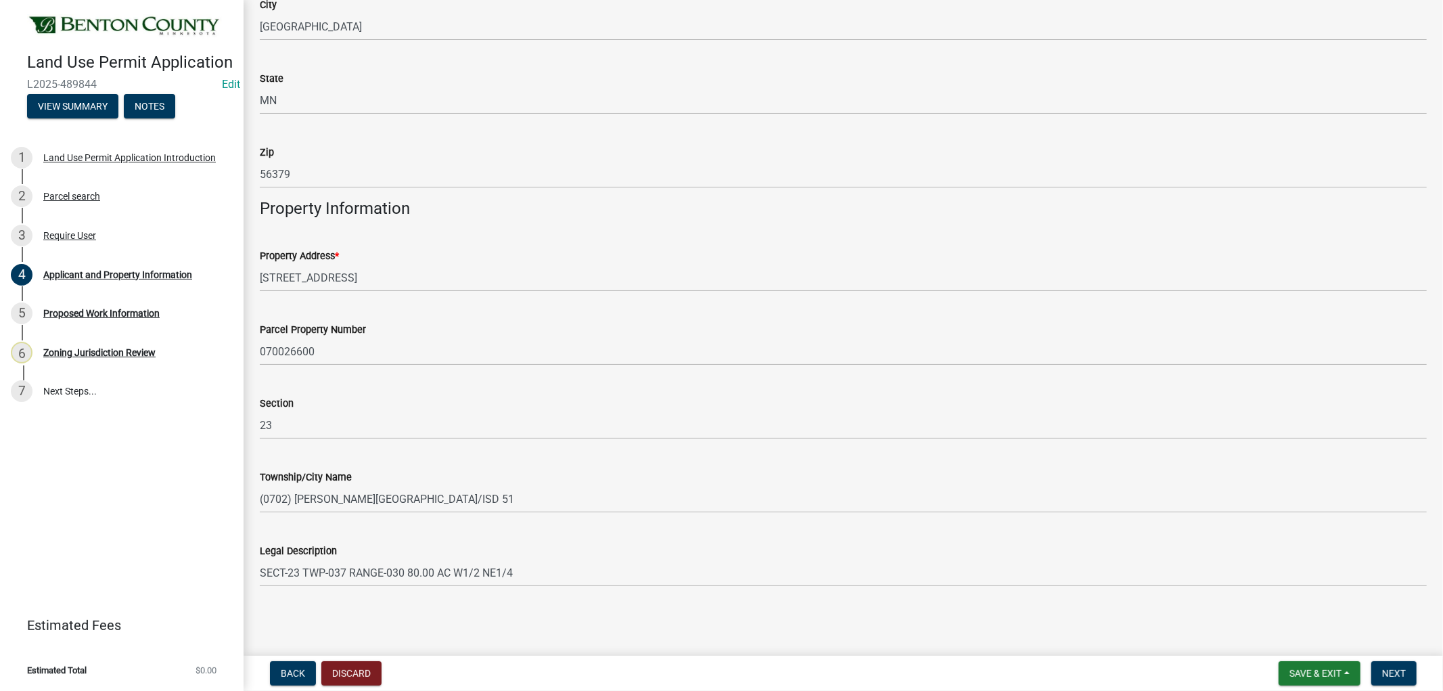
scroll to position [563, 0]
click at [514, 327] on div "Parcel Property Number" at bounding box center [843, 329] width 1167 height 16
drag, startPoint x: 1393, startPoint y: 664, endPoint x: 1363, endPoint y: 663, distance: 30.5
click at [1395, 665] on button "Next" at bounding box center [1393, 673] width 45 height 24
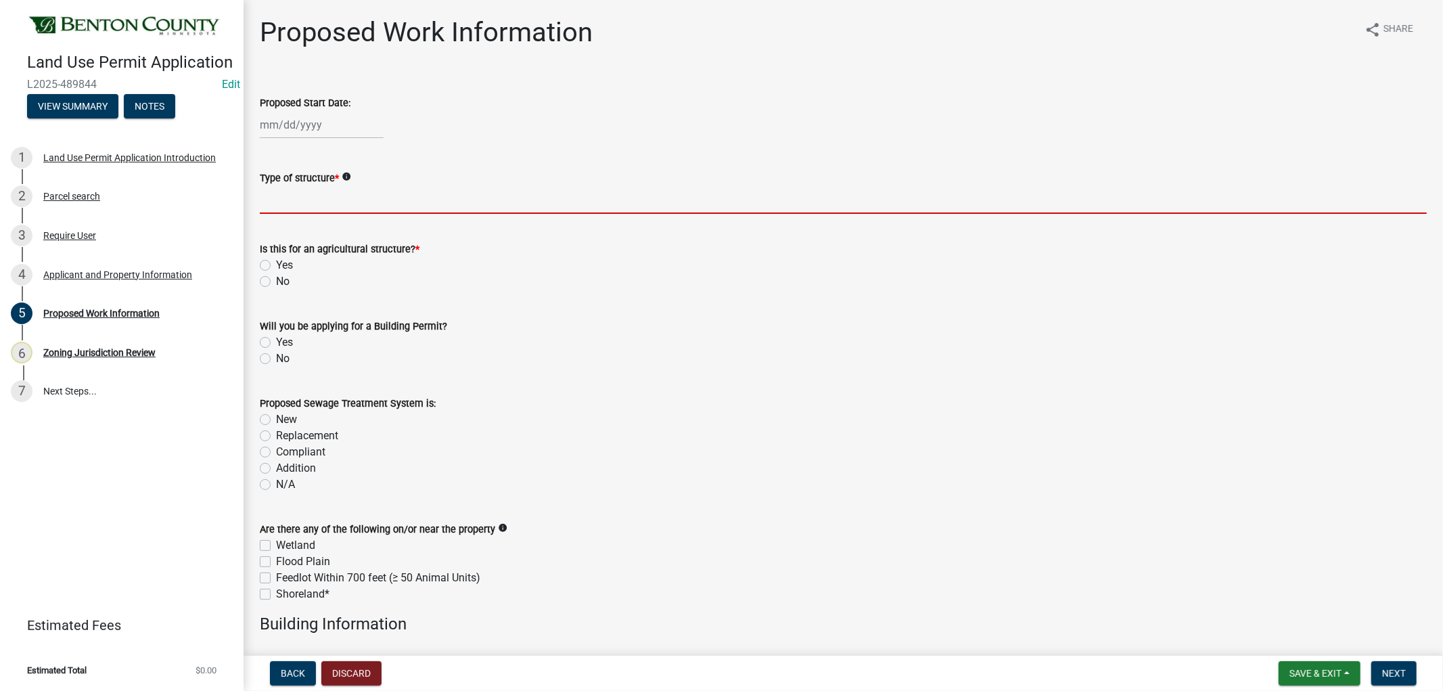
click at [313, 200] on input "Type of structure *" at bounding box center [843, 200] width 1167 height 28
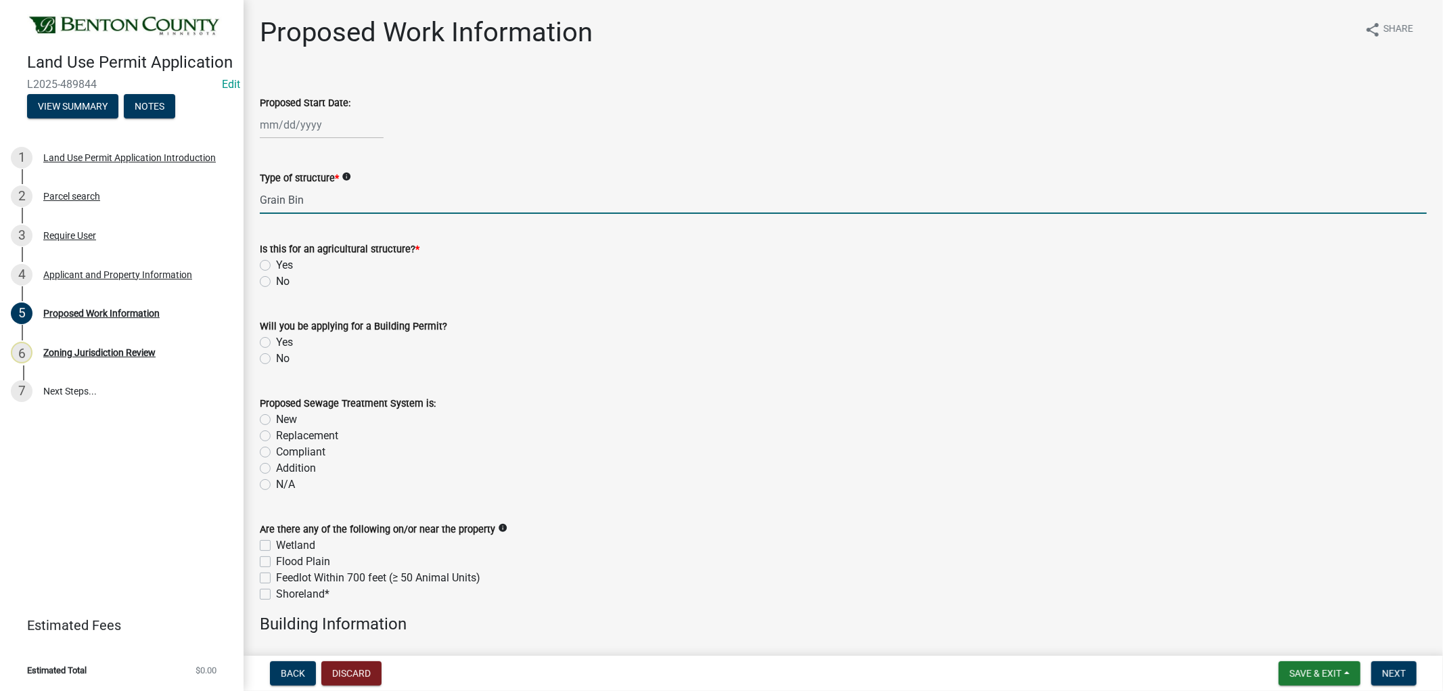
type input "Grain Bin"
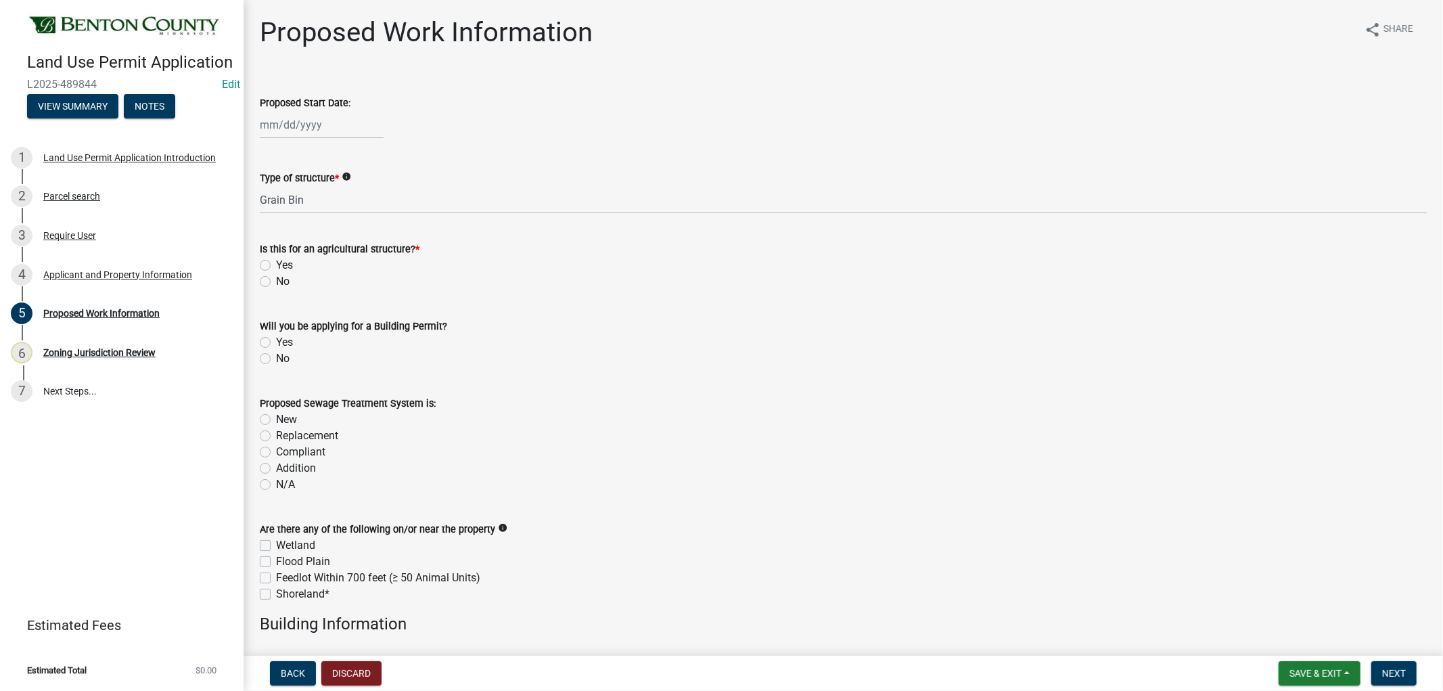
click at [276, 264] on label "Yes" at bounding box center [284, 265] width 17 height 16
click at [276, 264] on input "Yes" at bounding box center [280, 261] width 9 height 9
radio input "true"
click at [276, 359] on label "No" at bounding box center [283, 358] width 14 height 16
click at [276, 359] on input "No" at bounding box center [280, 354] width 9 height 9
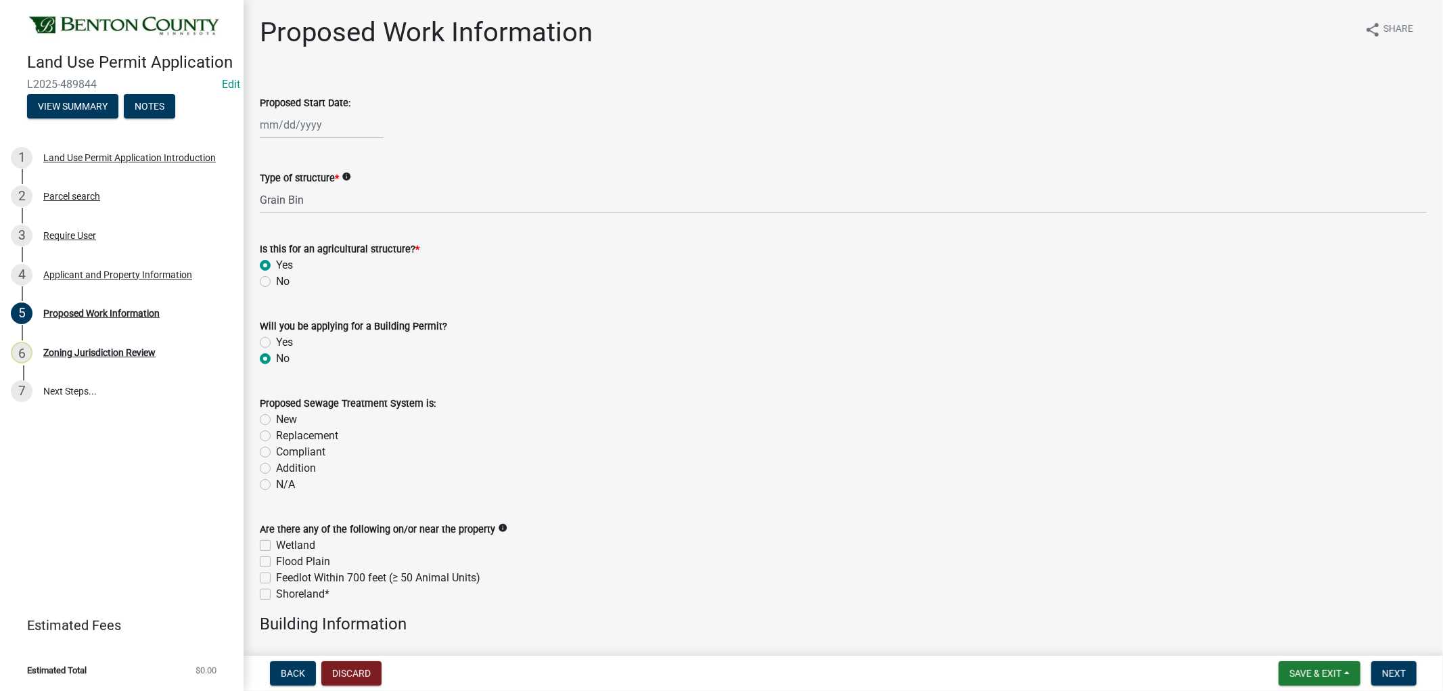
radio input "true"
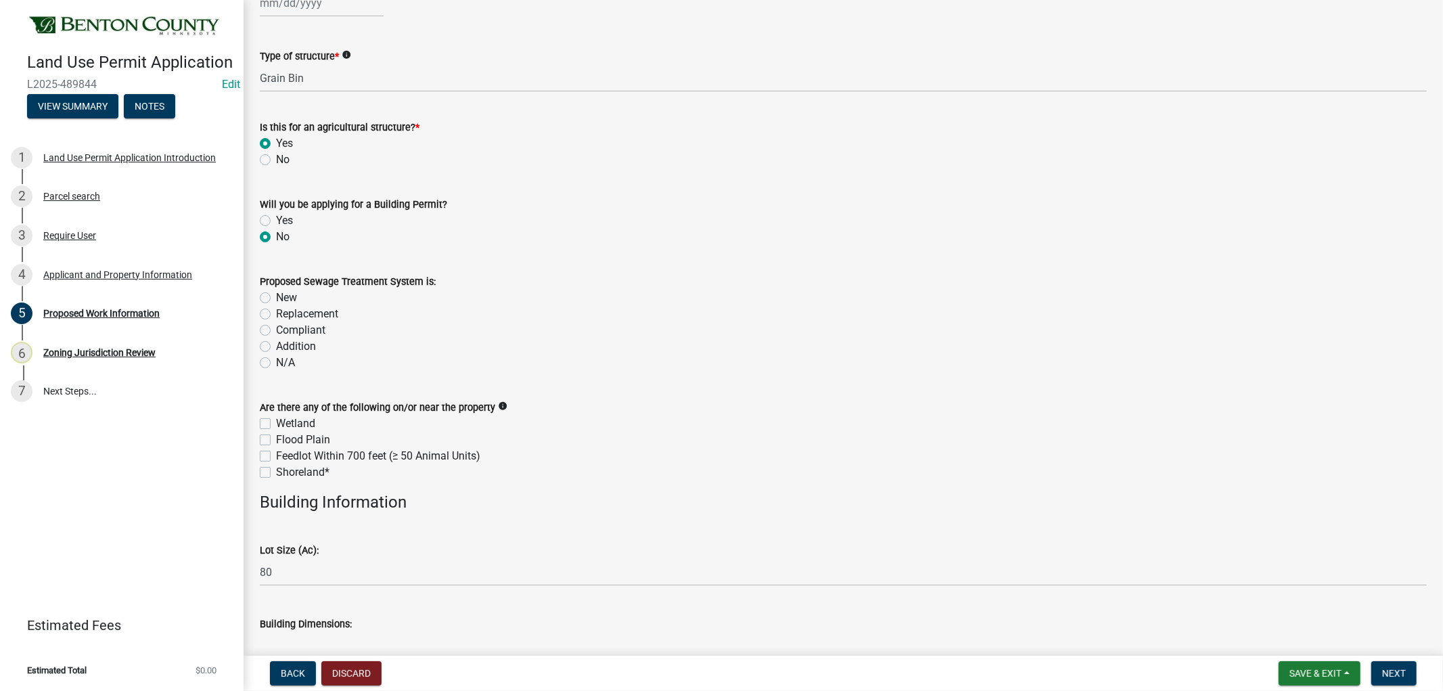
scroll to position [150, 0]
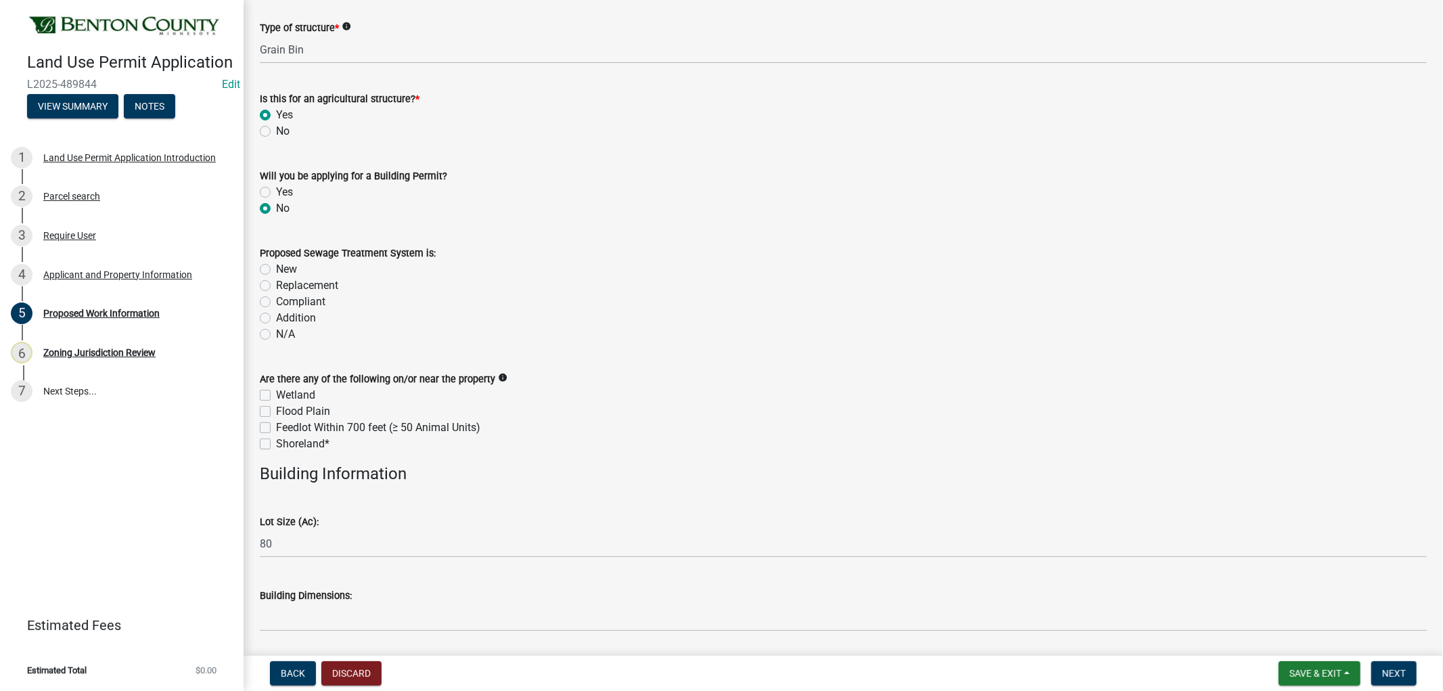
click at [276, 333] on label "N/A" at bounding box center [285, 334] width 19 height 16
click at [276, 333] on input "N/A" at bounding box center [280, 330] width 9 height 9
radio input "true"
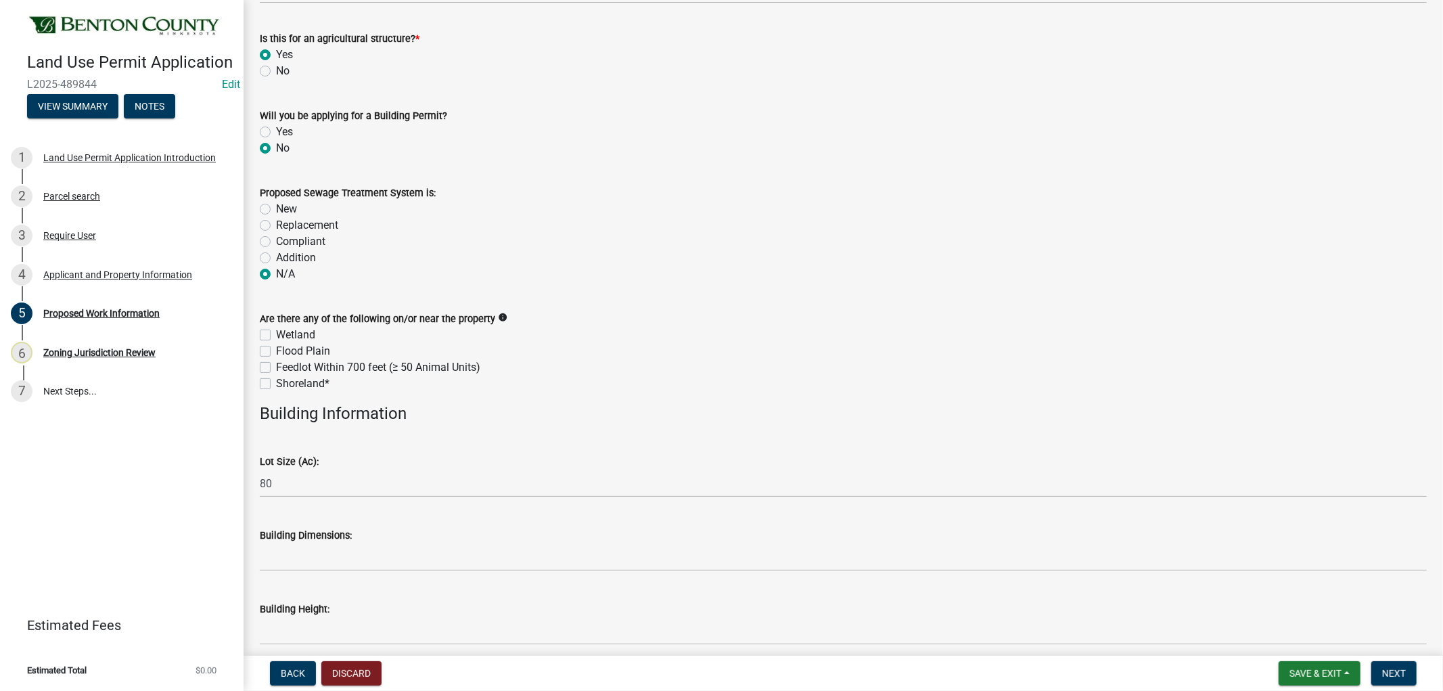
scroll to position [300, 0]
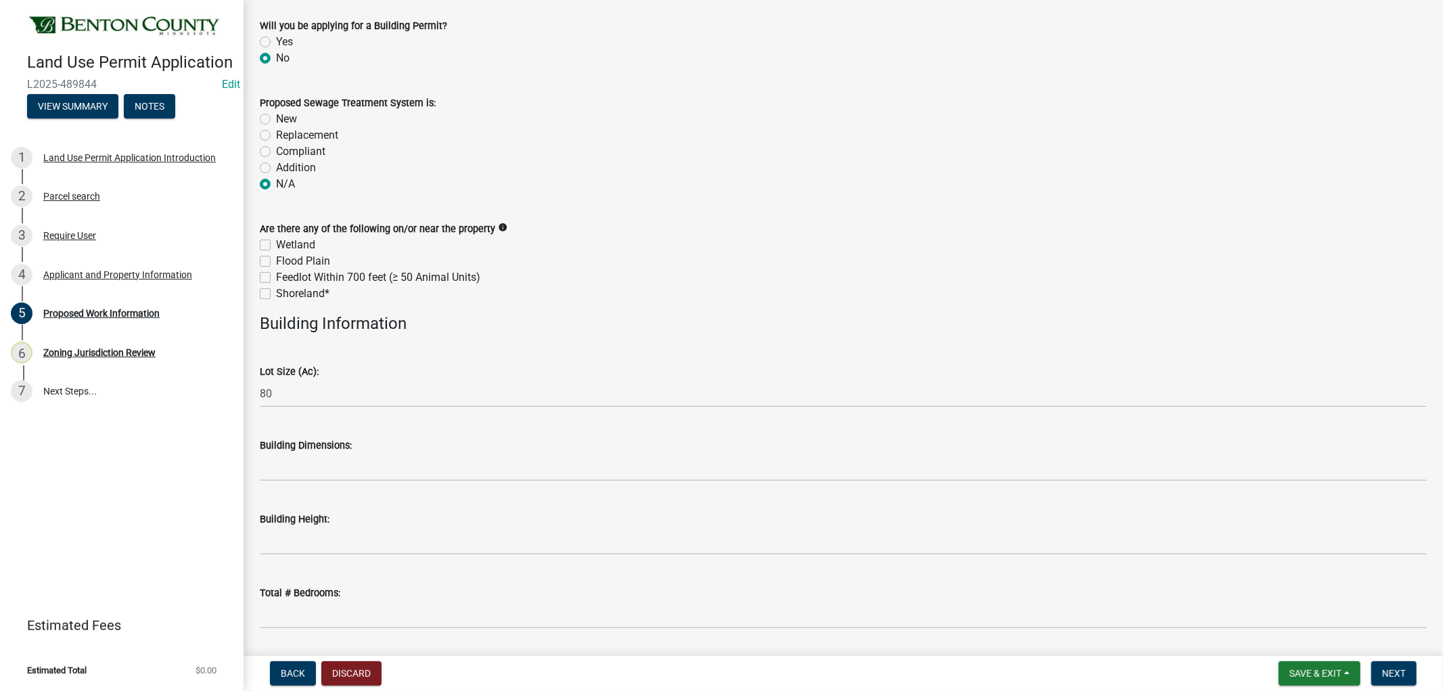
click at [276, 242] on label "Wetland" at bounding box center [295, 245] width 39 height 16
click at [276, 242] on input "Wetland" at bounding box center [280, 241] width 9 height 9
checkbox input "true"
checkbox input "false"
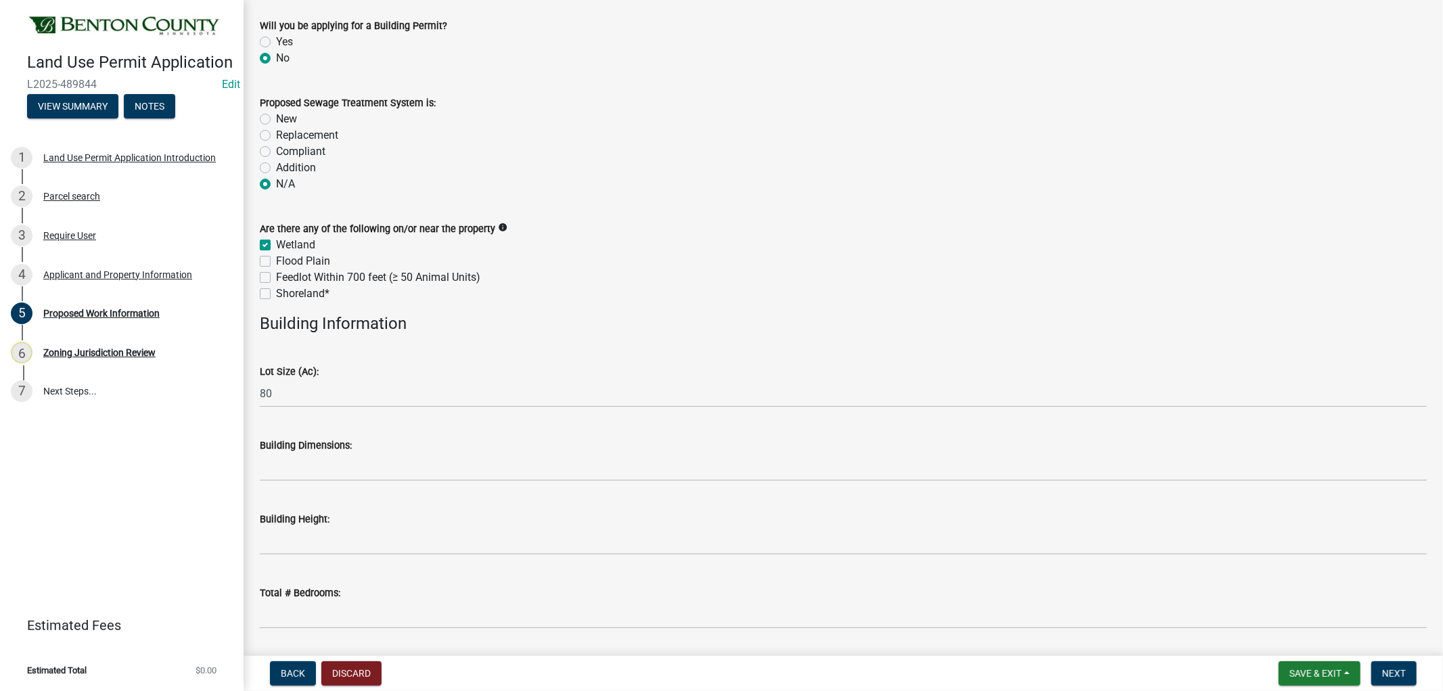
checkbox input "false"
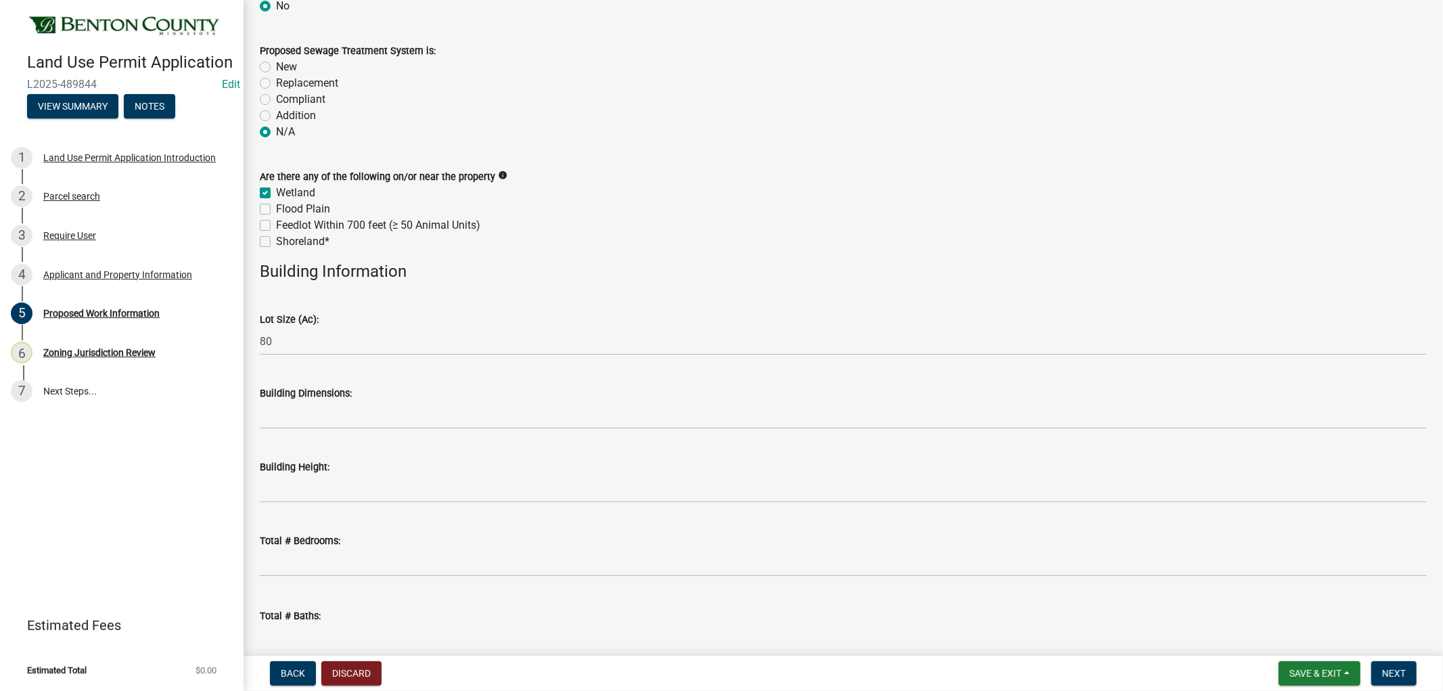
scroll to position [375, 0]
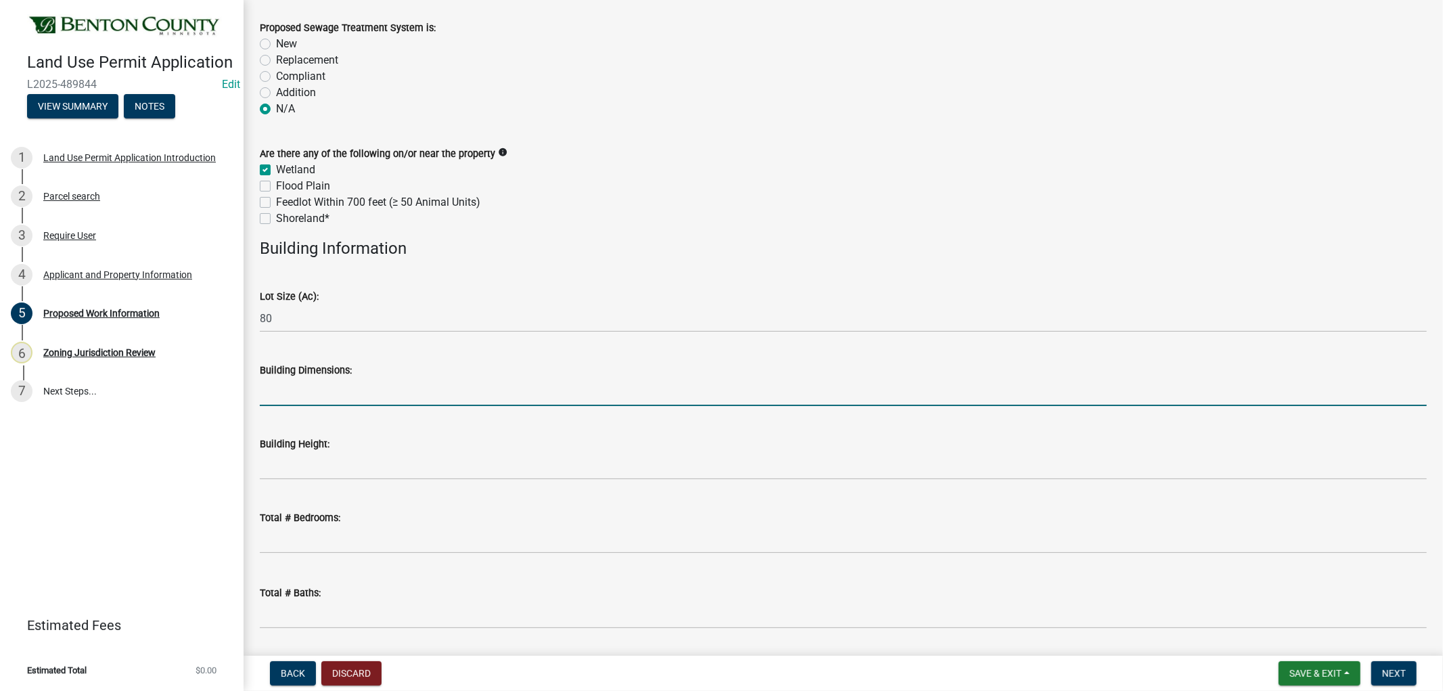
click at [286, 394] on input "Building Dimensions:" at bounding box center [843, 392] width 1167 height 28
type input "50'"
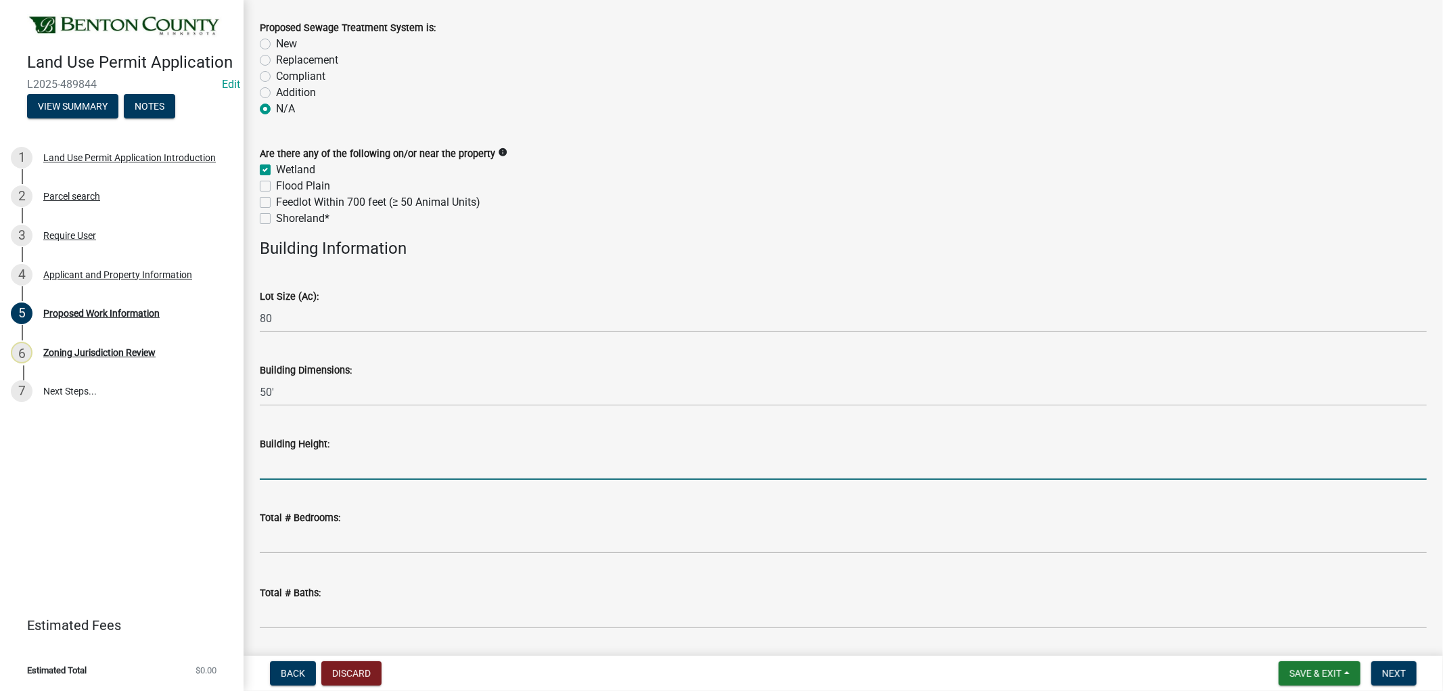
click at [313, 465] on input "Building Height:" at bounding box center [843, 466] width 1167 height 28
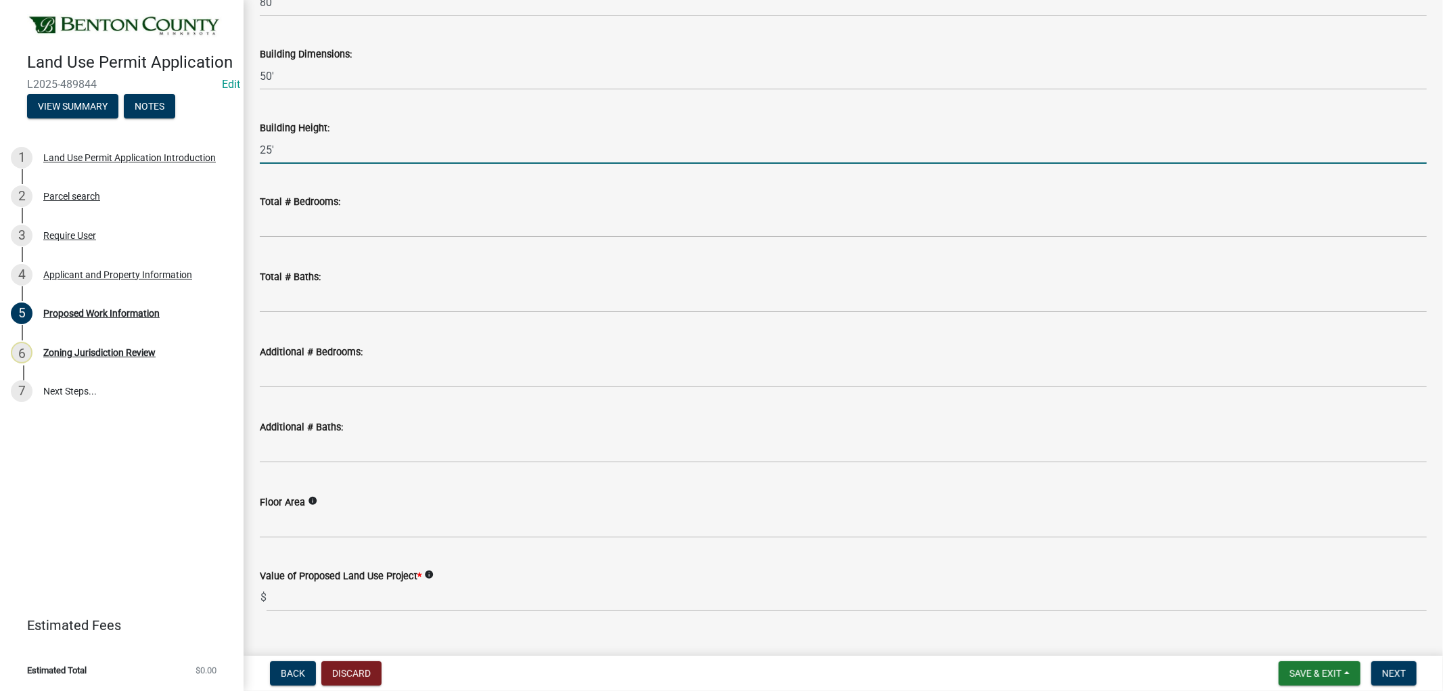
scroll to position [717, 0]
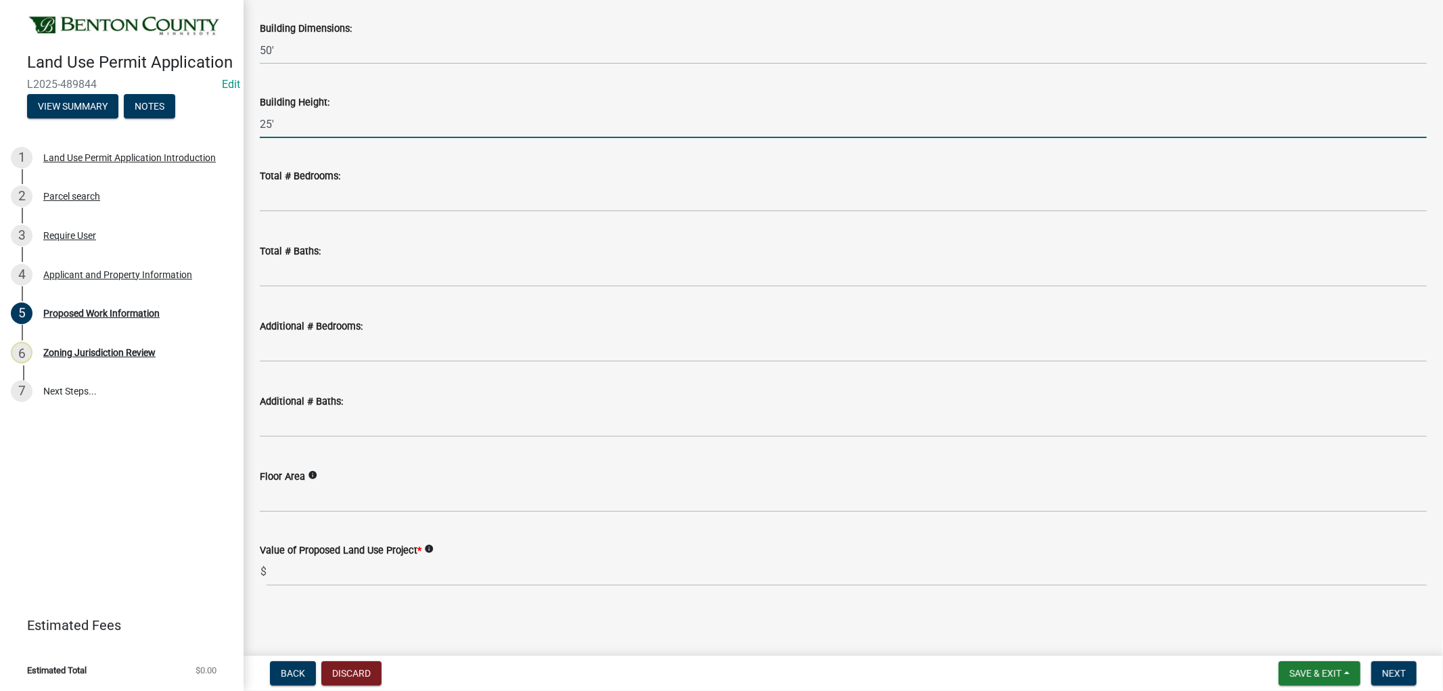
type input "25'"
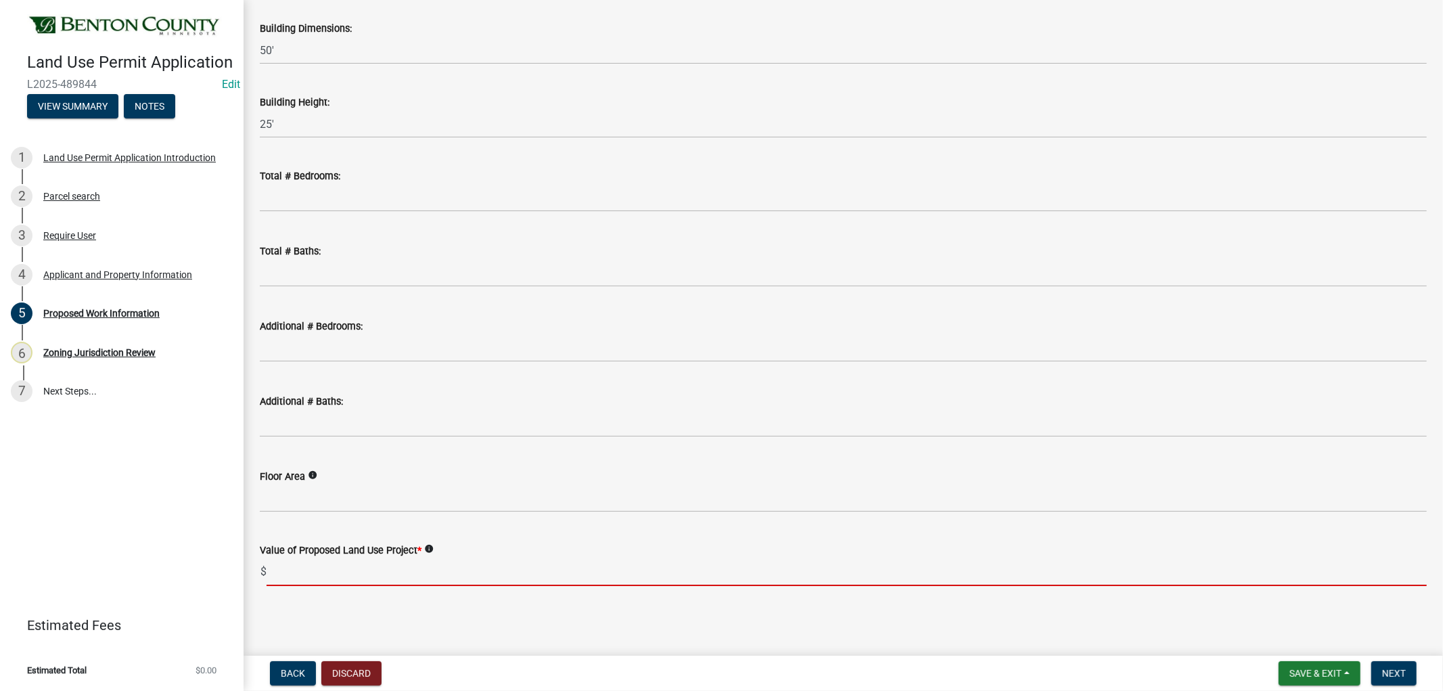
click at [295, 567] on input "text" at bounding box center [847, 572] width 1160 height 28
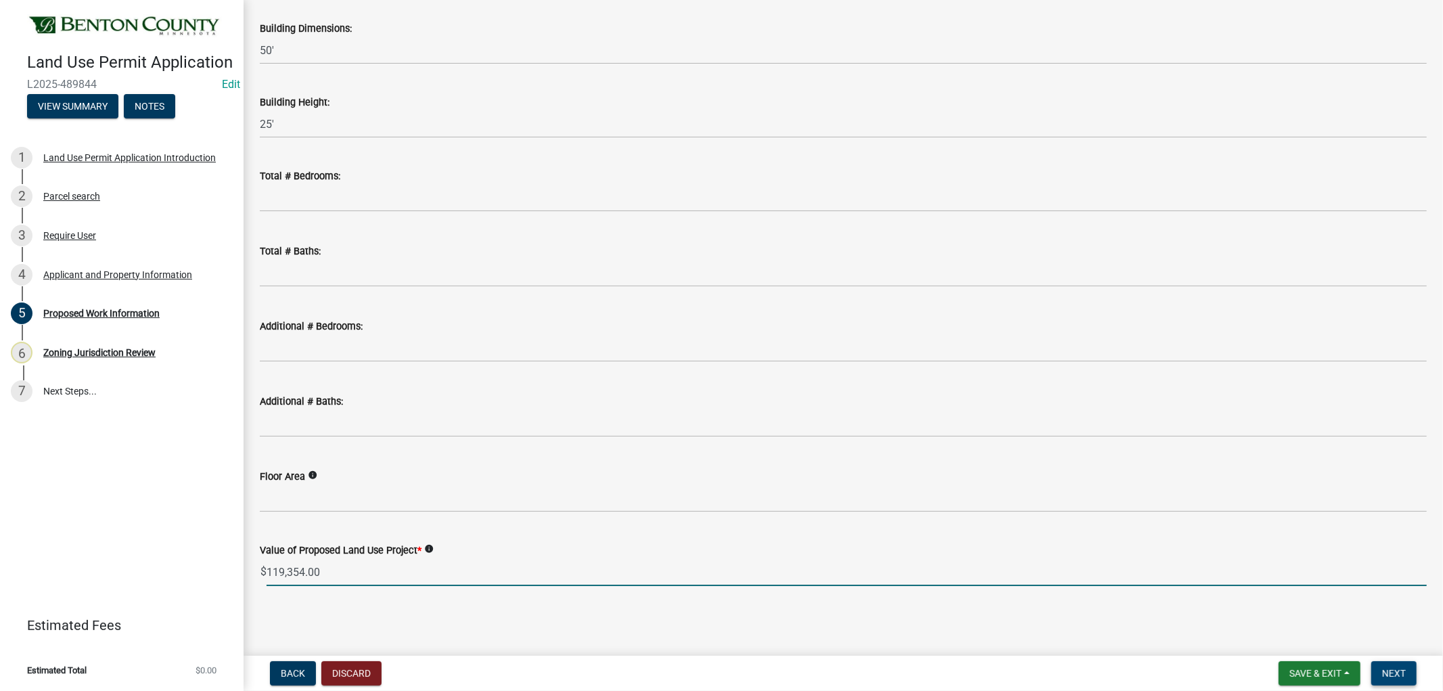
type input "119354"
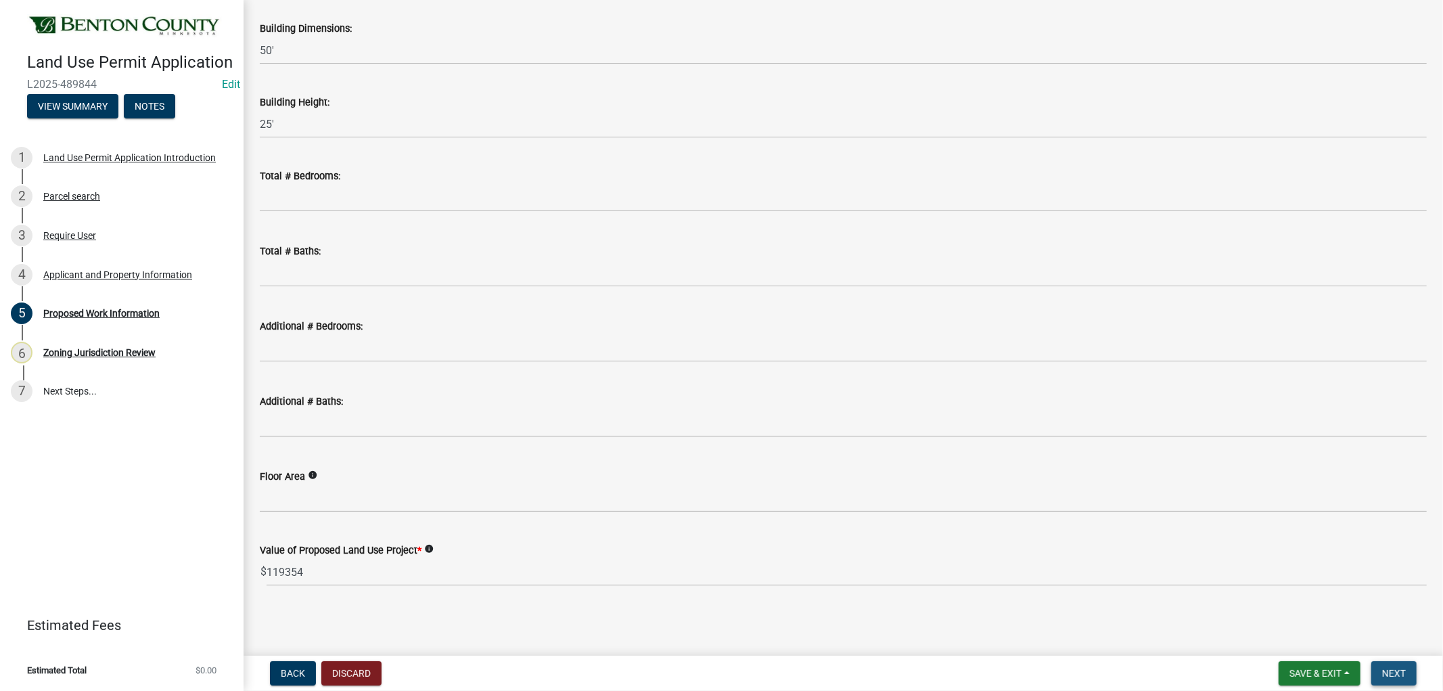
click at [1396, 670] on span "Next" at bounding box center [1394, 673] width 24 height 11
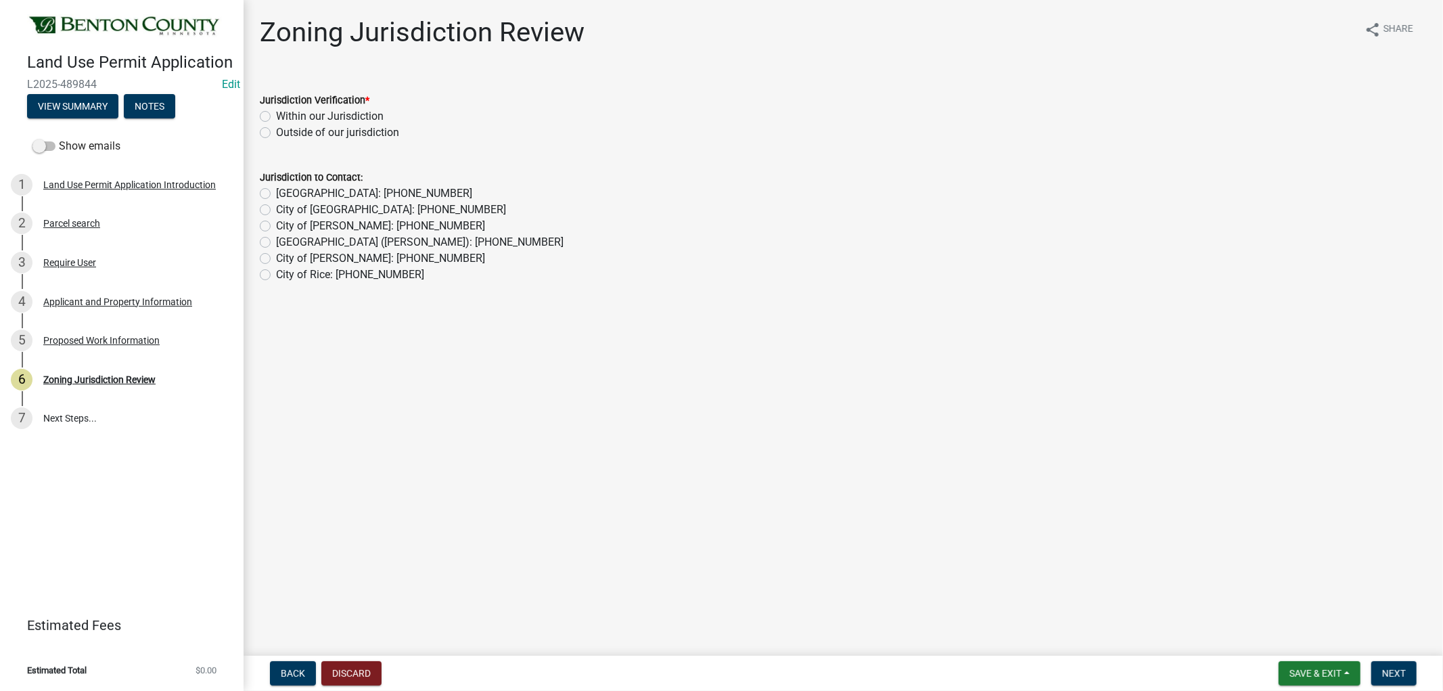
click at [276, 116] on label "Within our Jurisdiction" at bounding box center [330, 116] width 108 height 16
click at [276, 116] on input "Within our Jurisdiction" at bounding box center [280, 112] width 9 height 9
radio input "true"
click at [1407, 670] on button "Next" at bounding box center [1393, 673] width 45 height 24
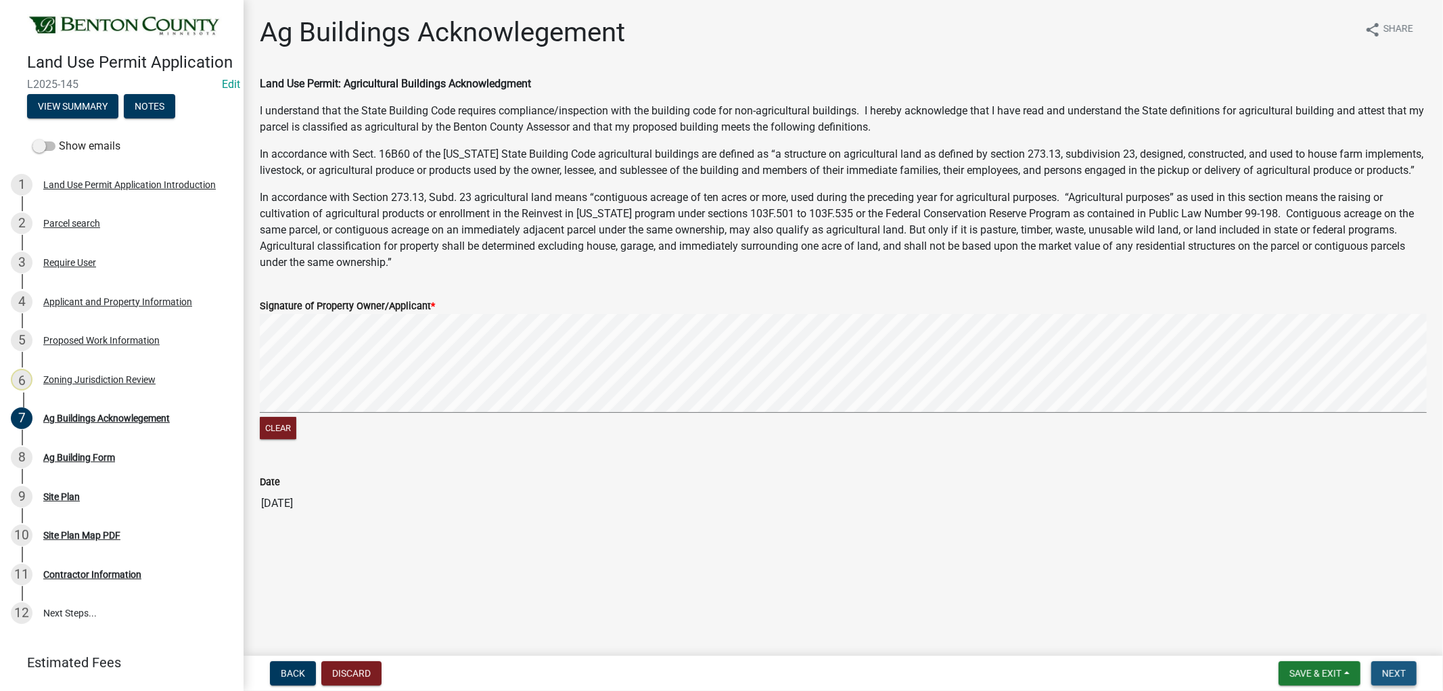
click at [1399, 671] on span "Next" at bounding box center [1394, 673] width 24 height 11
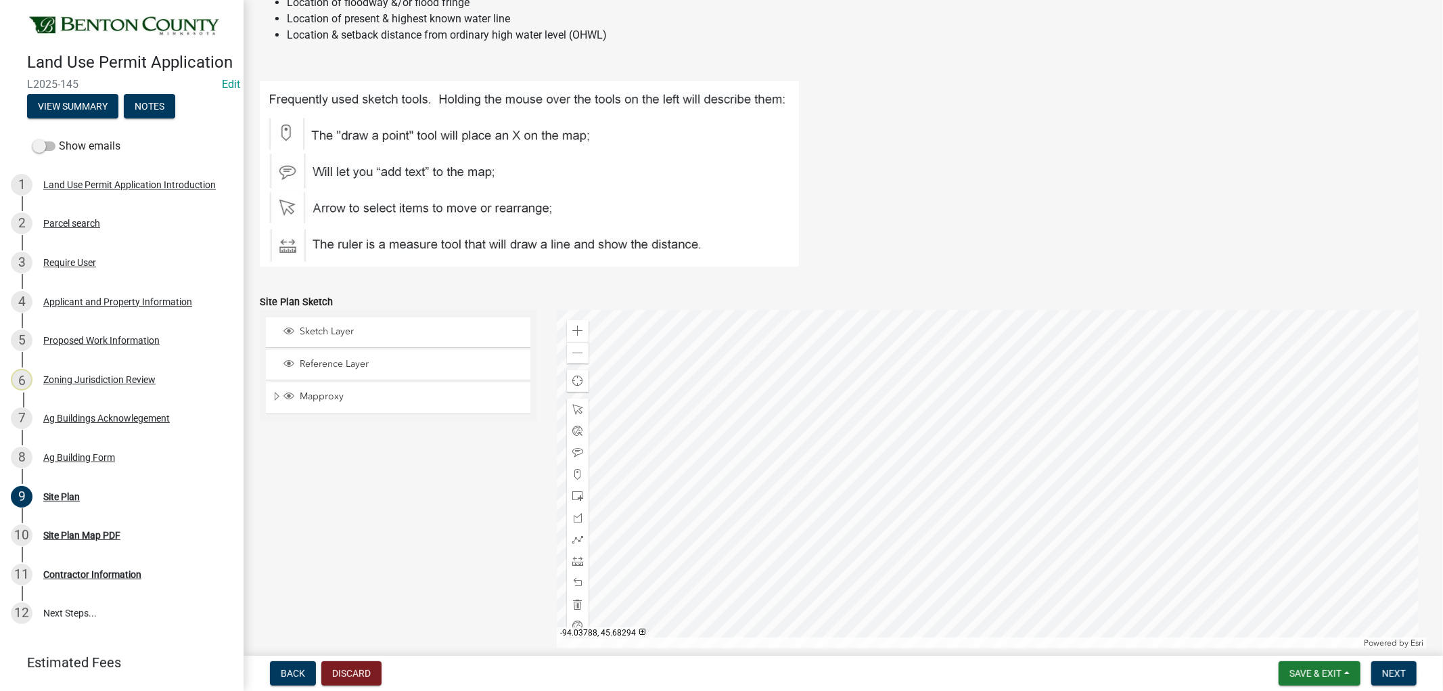
scroll to position [451, 0]
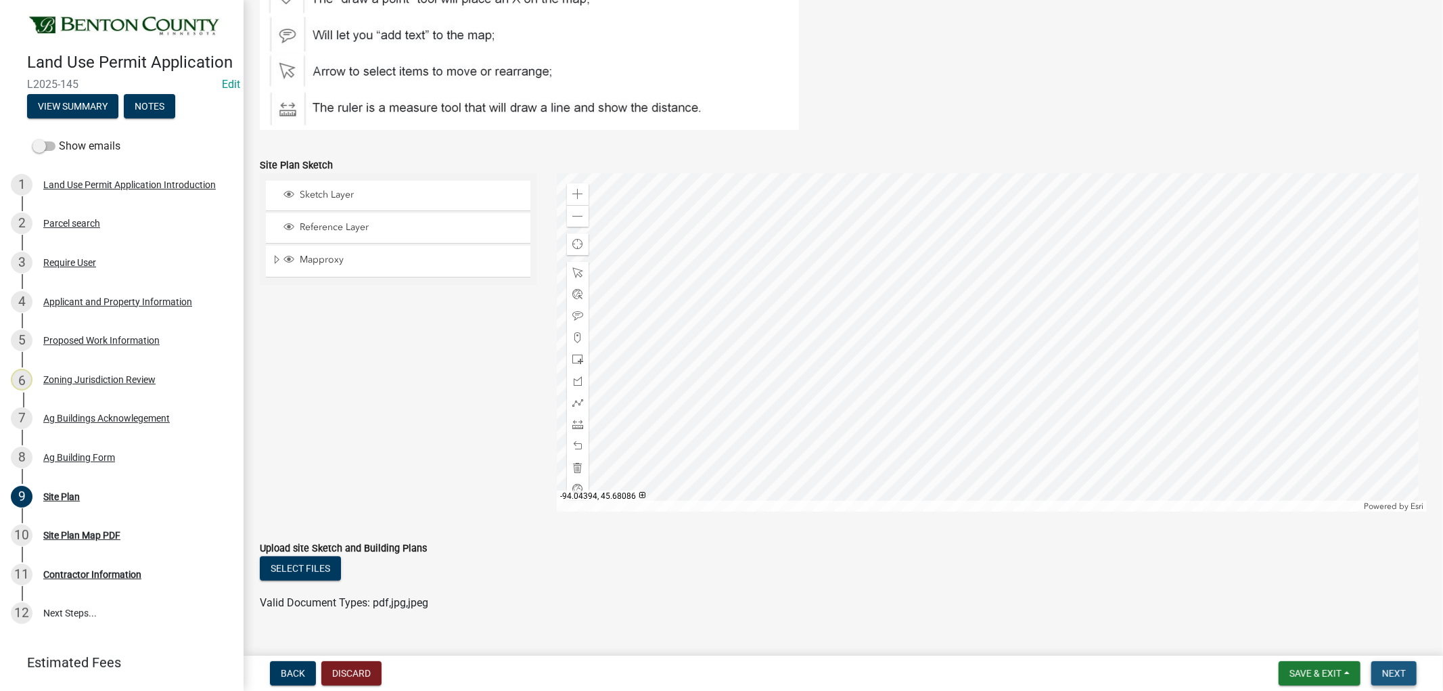
click at [1399, 668] on span "Next" at bounding box center [1394, 673] width 24 height 11
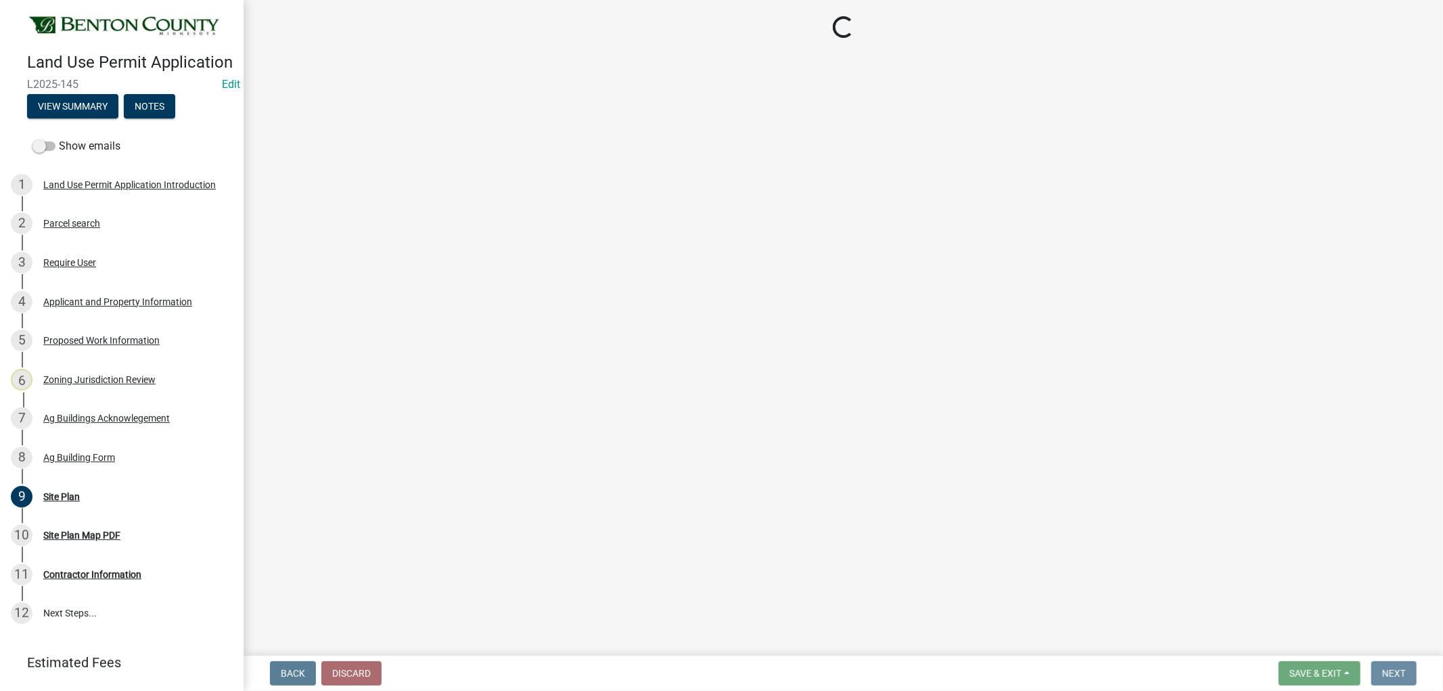
scroll to position [0, 0]
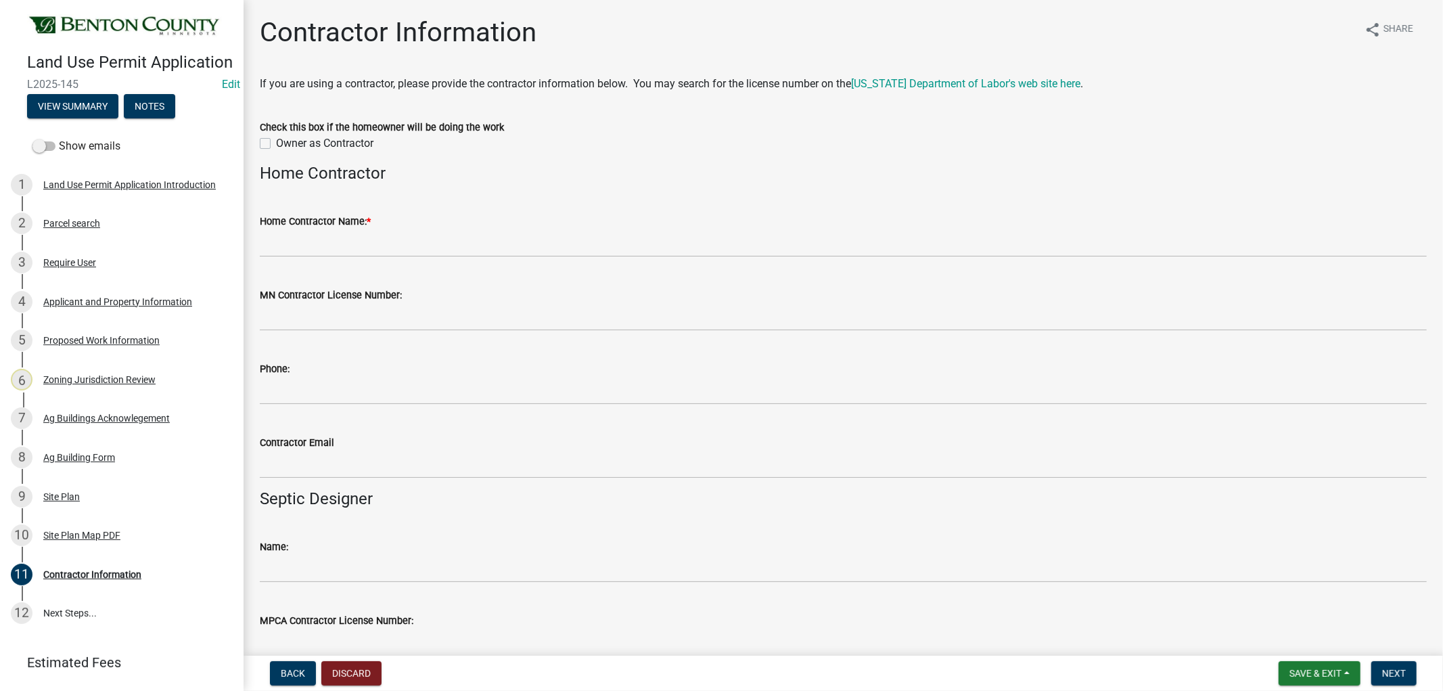
click at [276, 145] on label "Owner as Contractor" at bounding box center [324, 143] width 97 height 16
click at [276, 144] on input "Owner as Contractor" at bounding box center [280, 139] width 9 height 9
checkbox input "true"
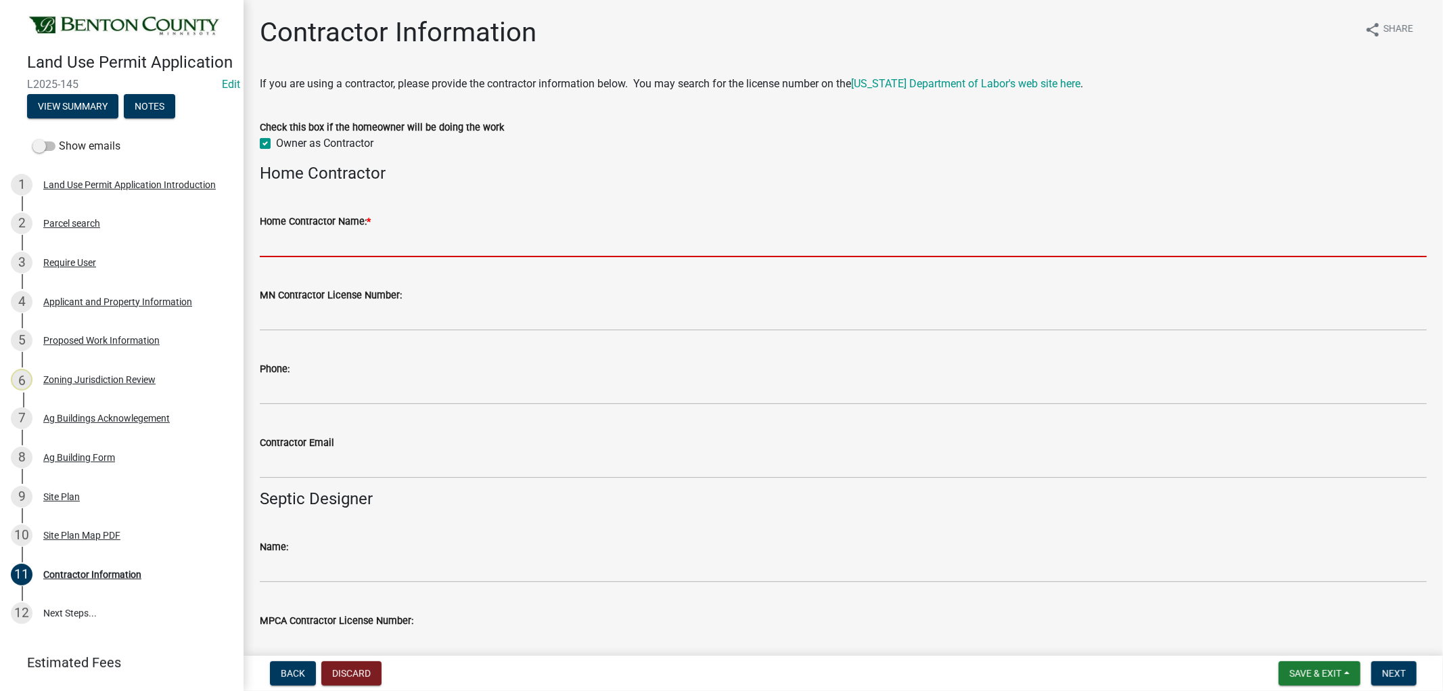
click at [325, 241] on input "Home Contractor Name: *" at bounding box center [843, 243] width 1167 height 28
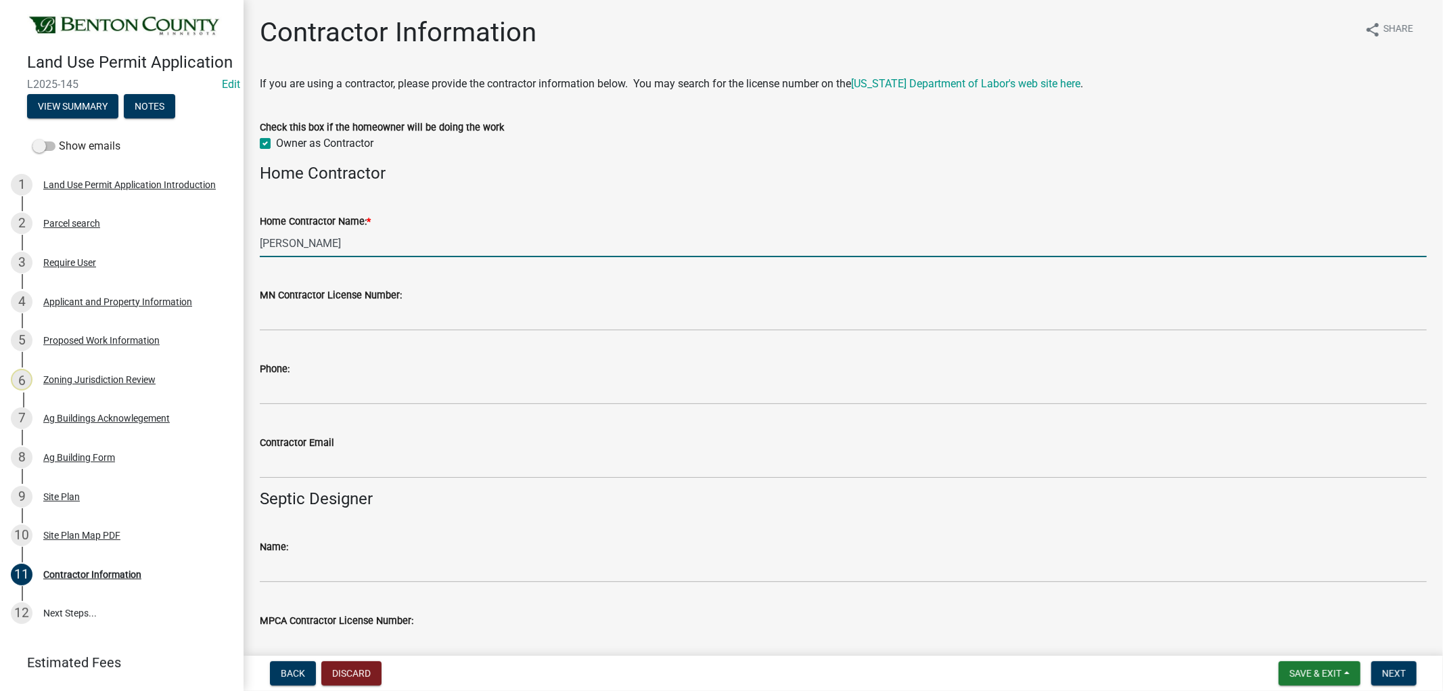
type input "[PERSON_NAME]"
click at [713, 340] on wm-data-entity-input "MN Contractor License Number:" at bounding box center [843, 305] width 1167 height 74
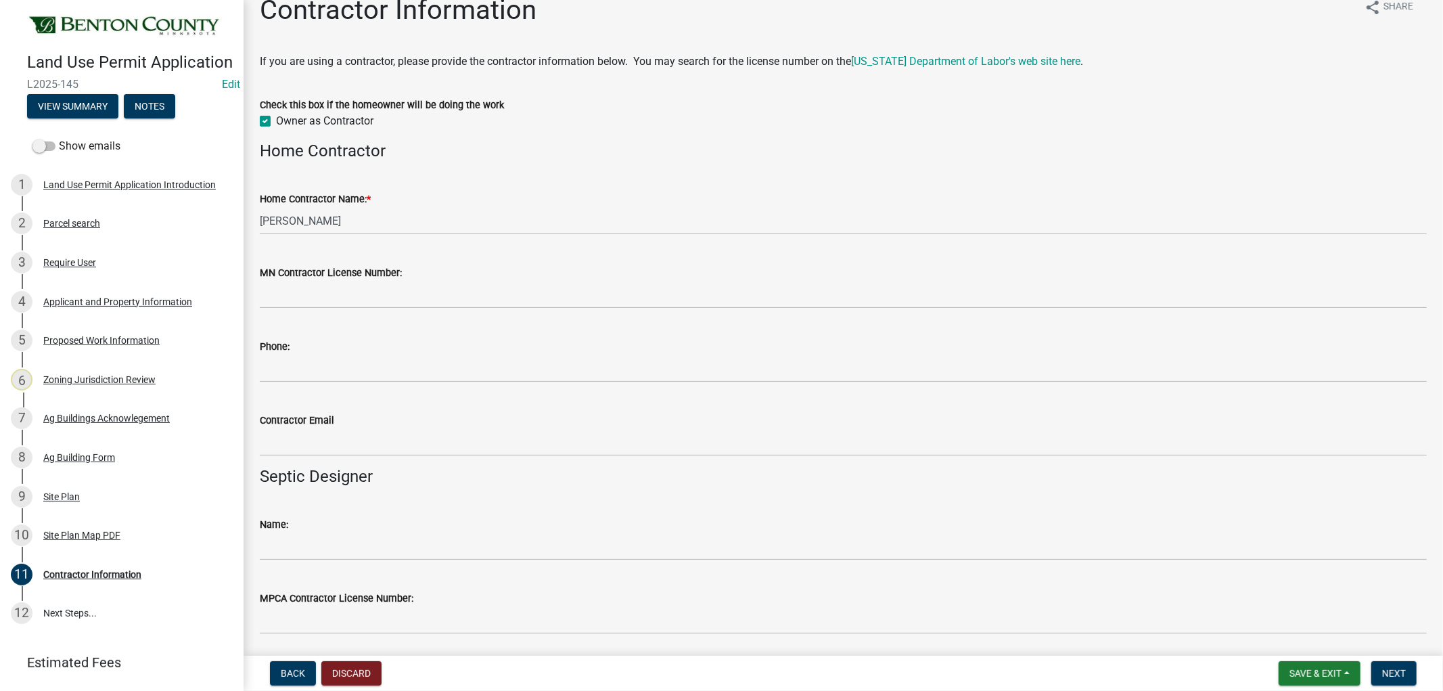
scroll to position [18, 0]
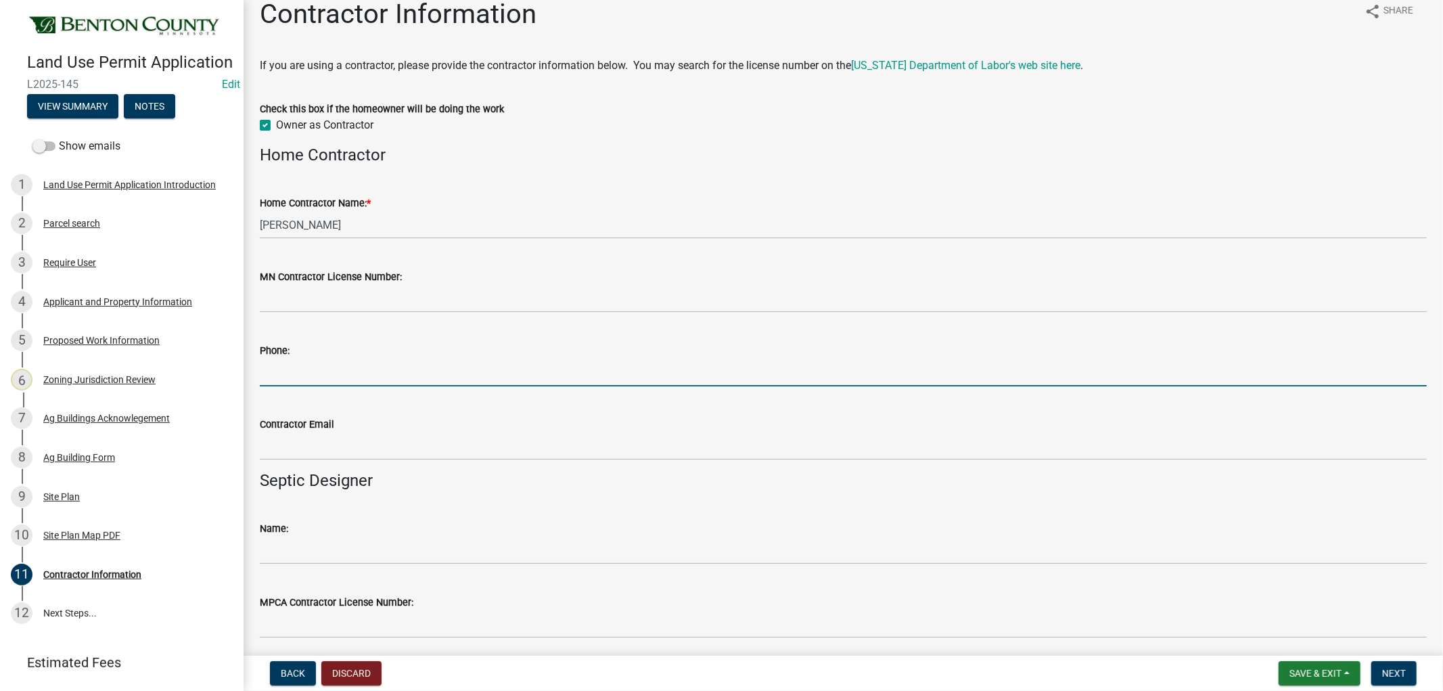
click at [299, 376] on input "Phone:" at bounding box center [843, 373] width 1167 height 28
type input "[PHONE_NUMBER]"
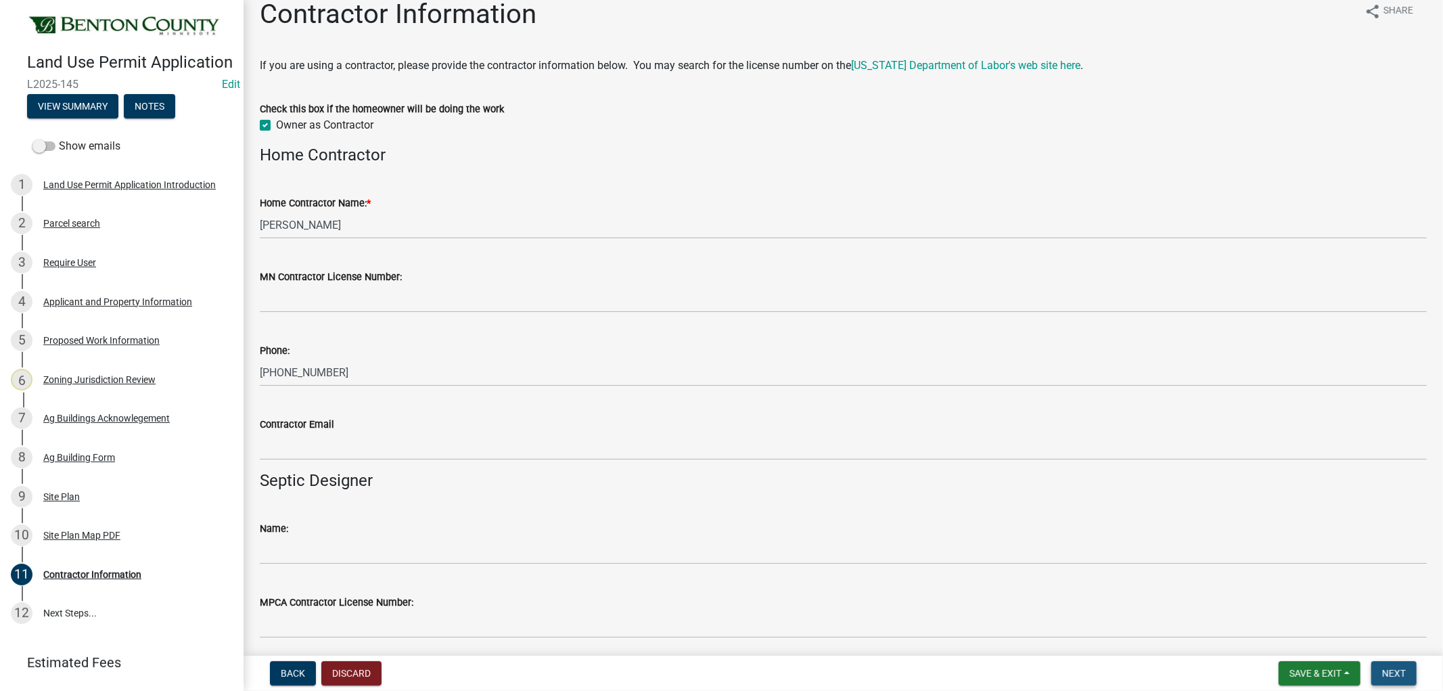
click at [1387, 665] on button "Next" at bounding box center [1393, 673] width 45 height 24
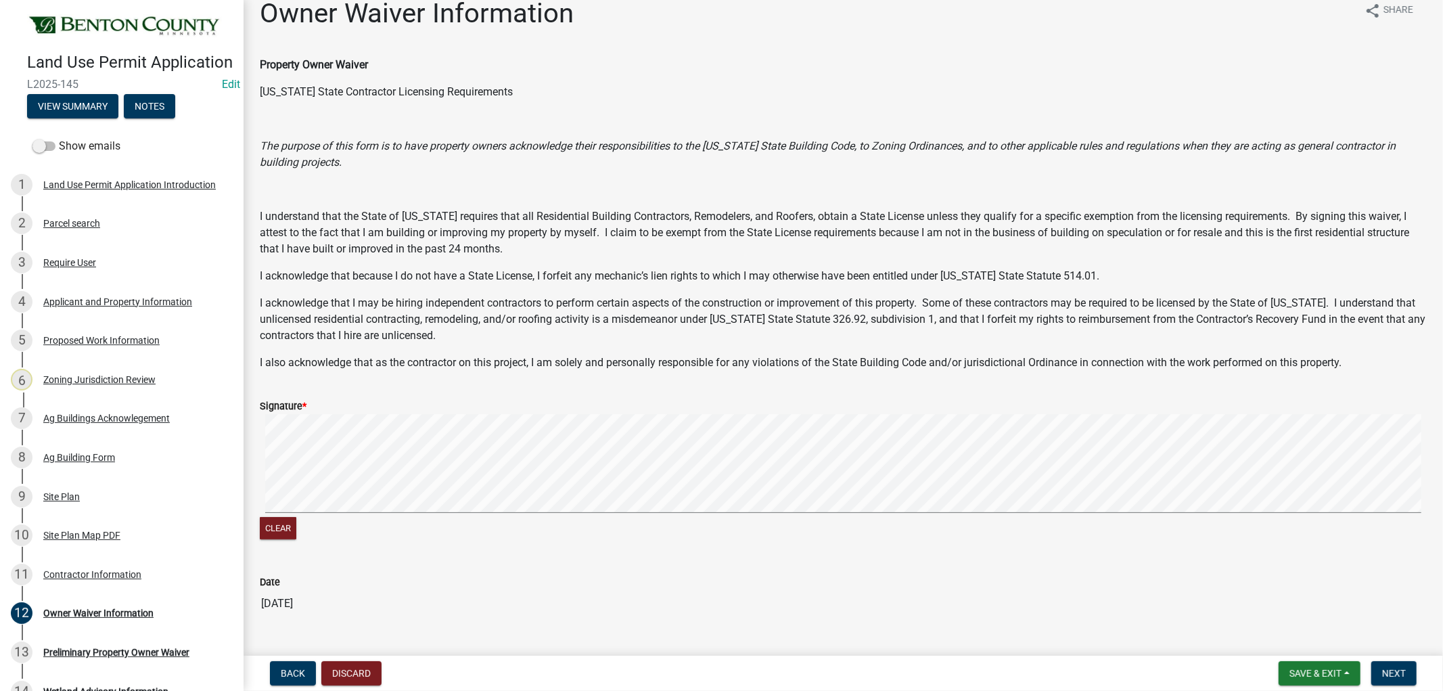
scroll to position [49, 0]
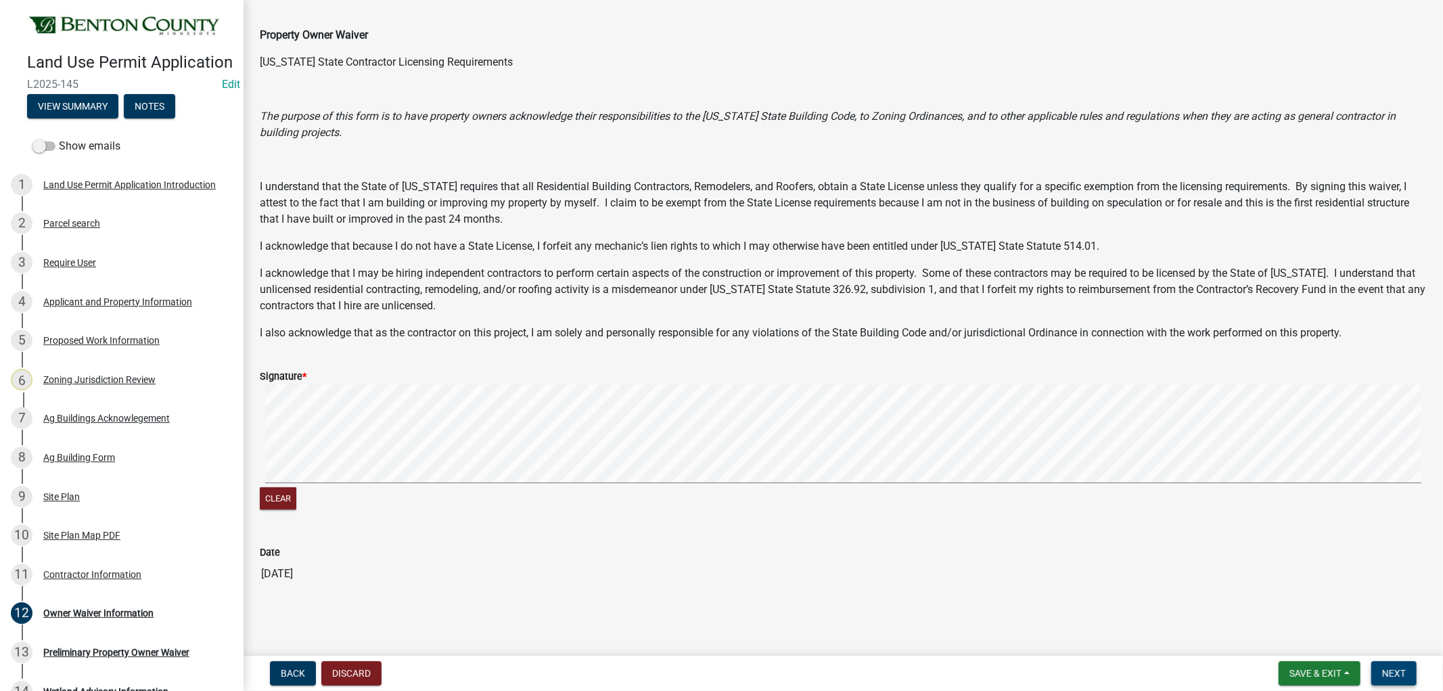
click at [1401, 664] on button "Next" at bounding box center [1393, 673] width 45 height 24
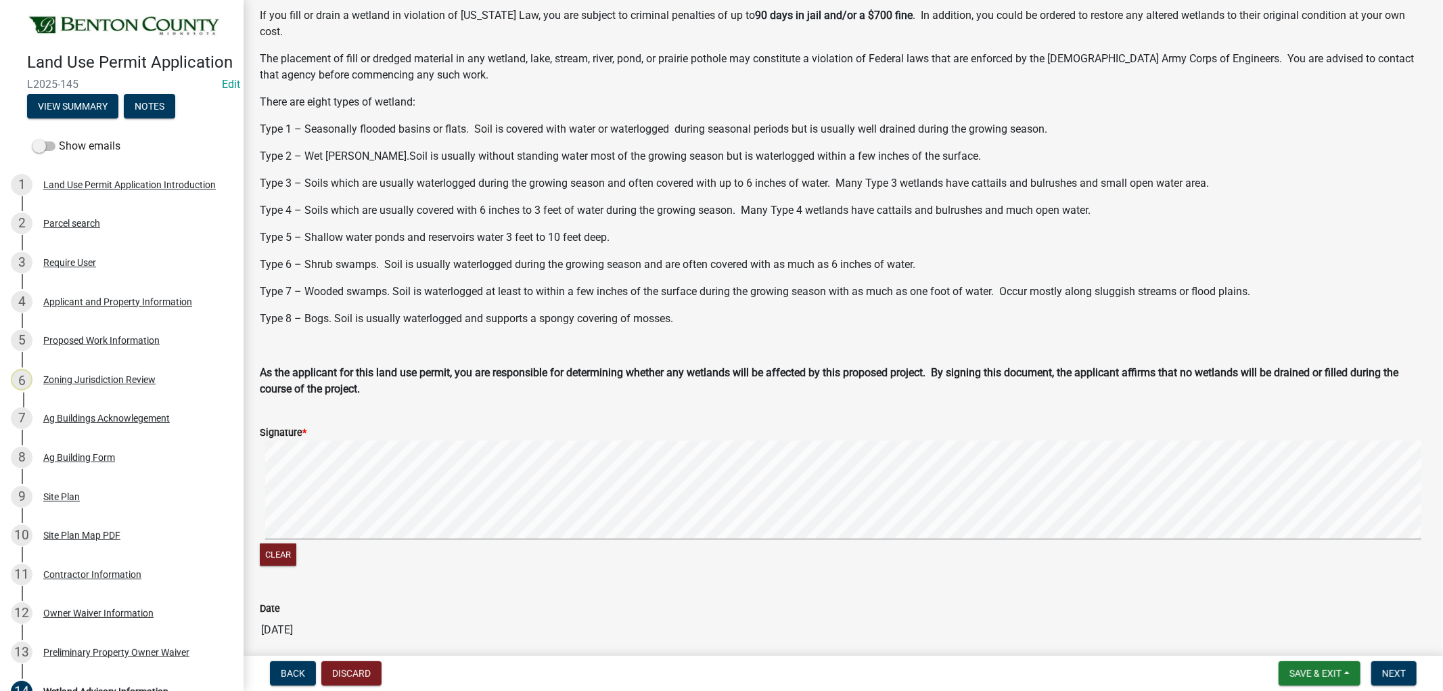
scroll to position [281, 0]
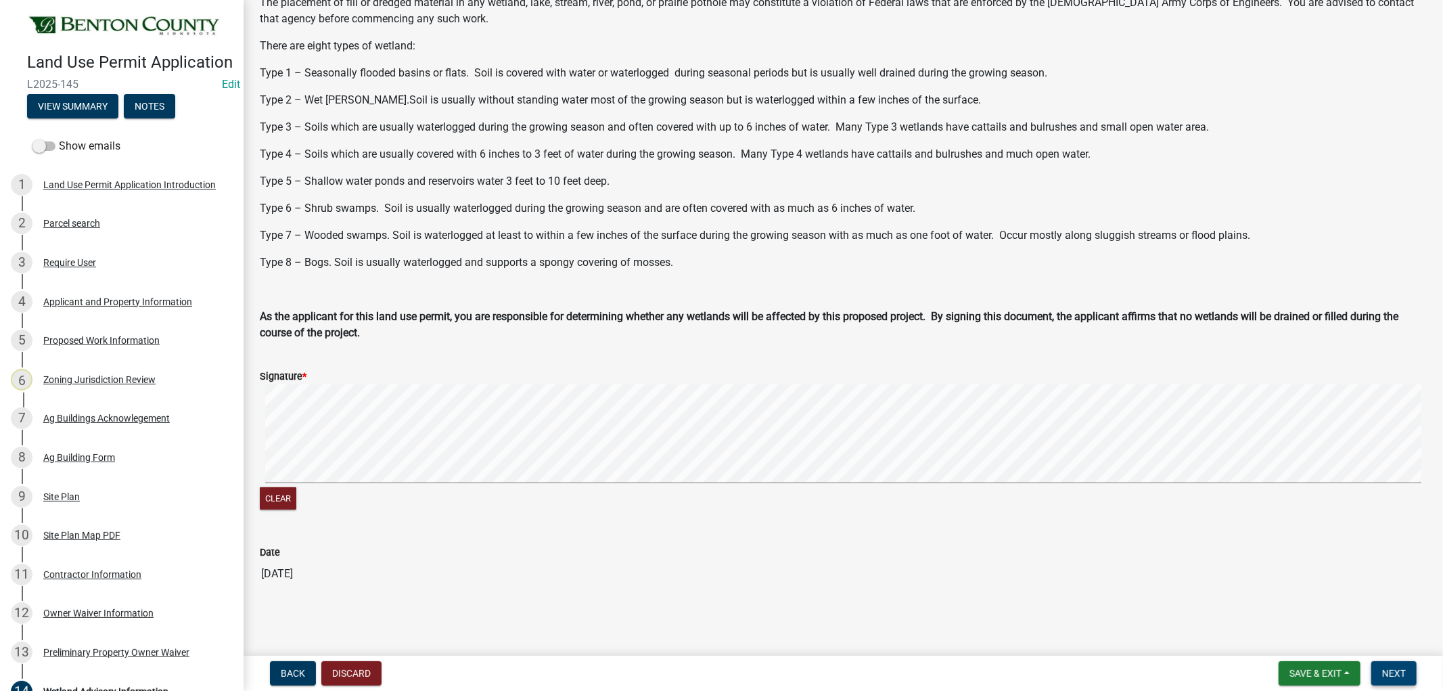
drag, startPoint x: 1385, startPoint y: 660, endPoint x: 1391, endPoint y: 664, distance: 7.0
click at [1387, 661] on nav "Back Discard Save & Exit Save Save & Exit Next" at bounding box center [843, 672] width 1199 height 35
click at [1393, 668] on span "Next" at bounding box center [1394, 673] width 24 height 11
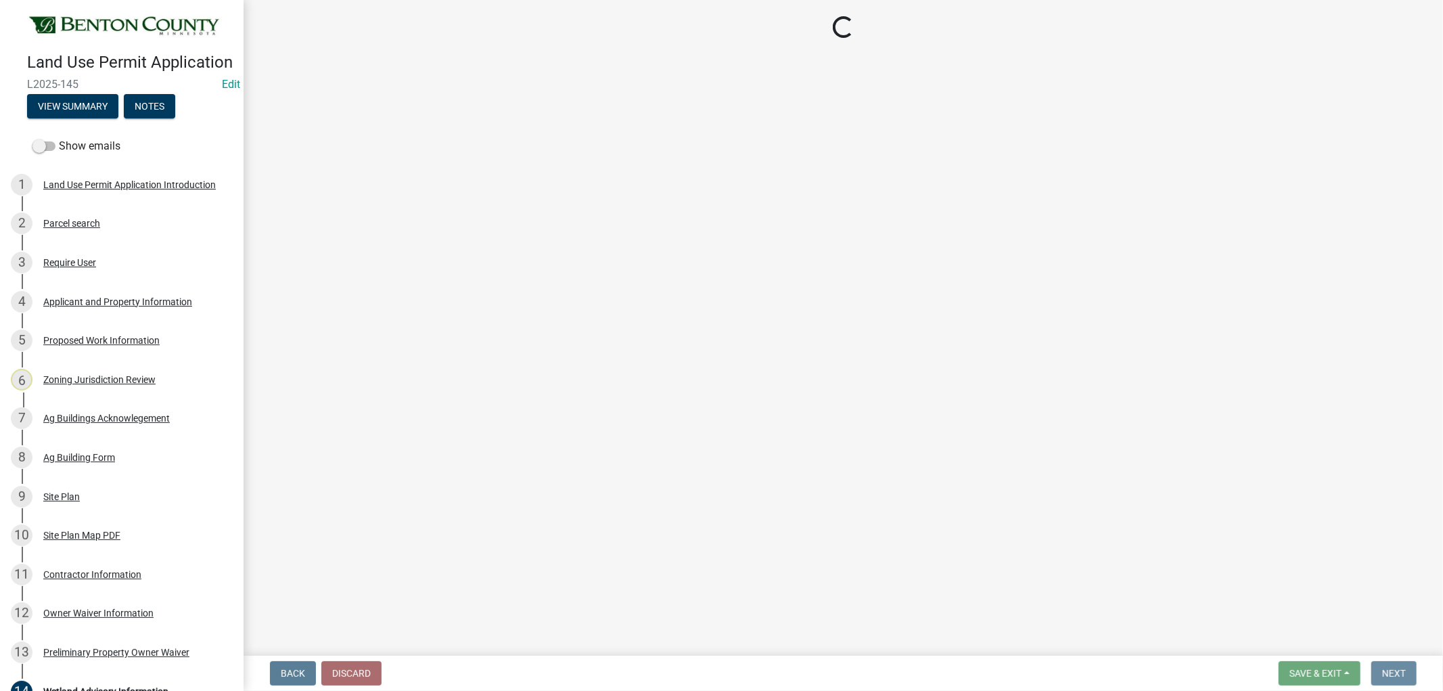
scroll to position [0, 0]
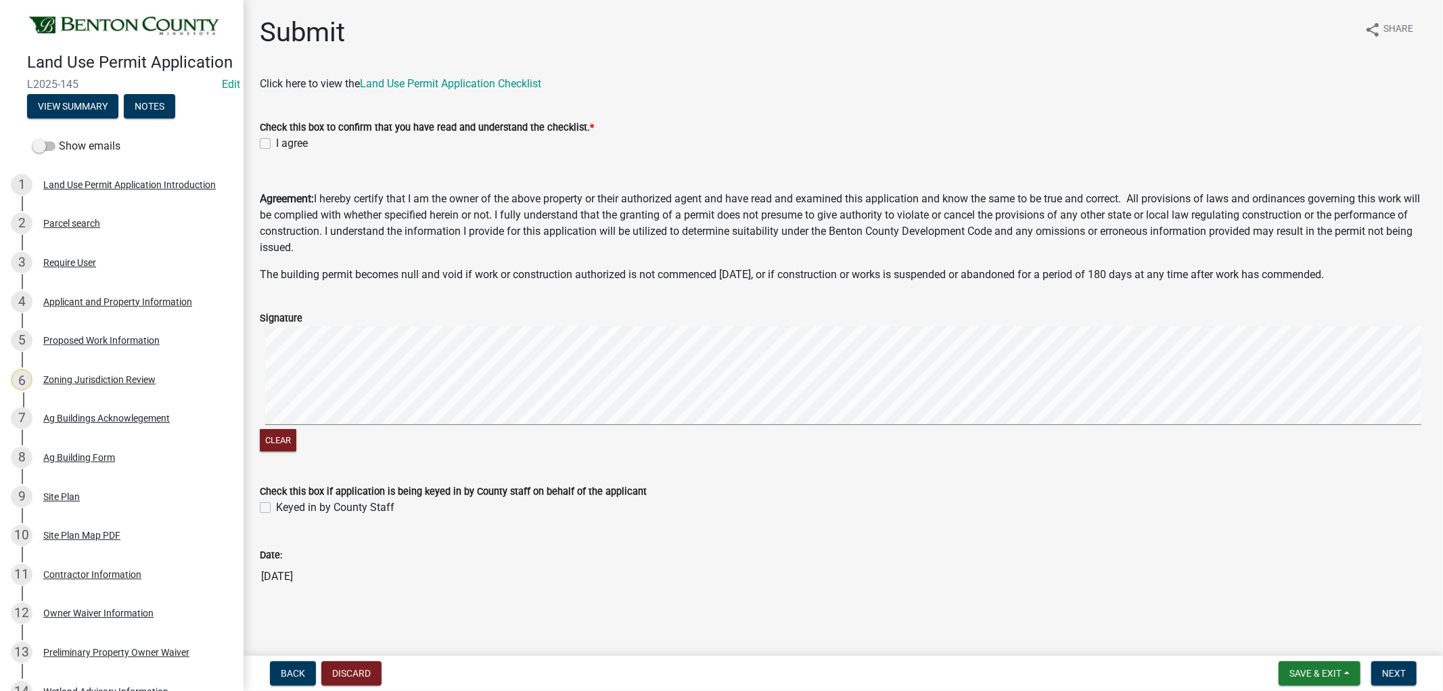
click at [276, 143] on label "I agree" at bounding box center [292, 143] width 32 height 16
click at [276, 143] on input "I agree" at bounding box center [280, 139] width 9 height 9
checkbox input "true"
click at [276, 507] on label "Keyed in by County Staff" at bounding box center [335, 507] width 118 height 16
click at [276, 507] on input "Keyed in by County Staff" at bounding box center [280, 503] width 9 height 9
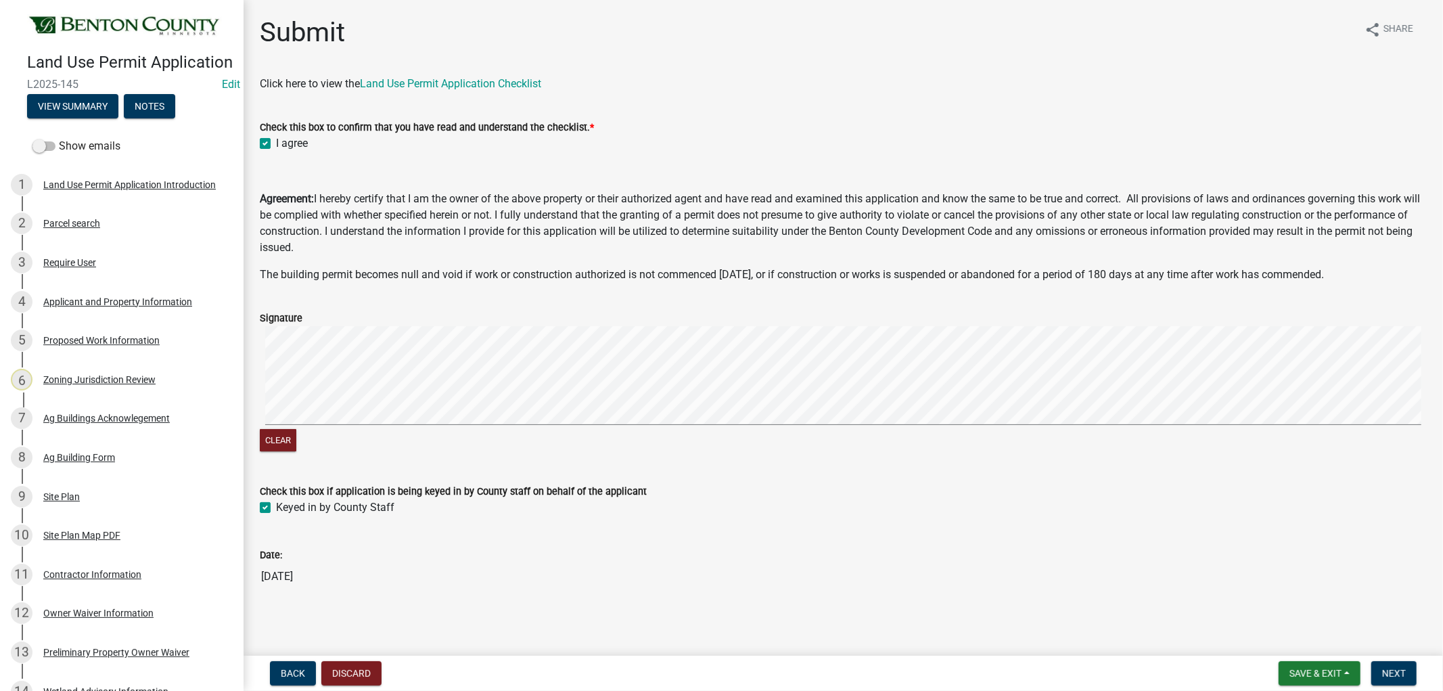
checkbox input "true"
click at [1400, 668] on span "Next" at bounding box center [1394, 673] width 24 height 11
